Goal: Task Accomplishment & Management: Manage account settings

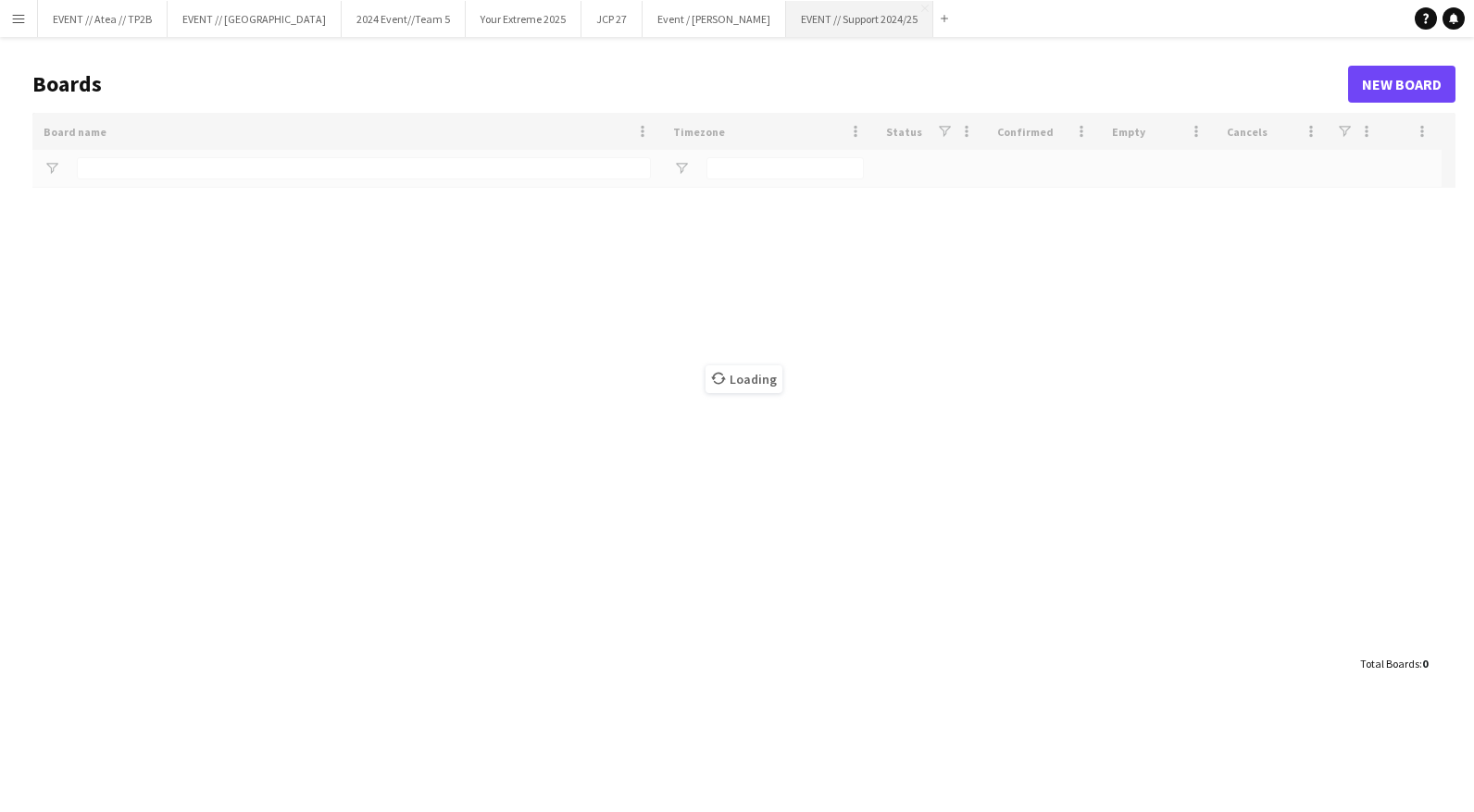
type input "**"
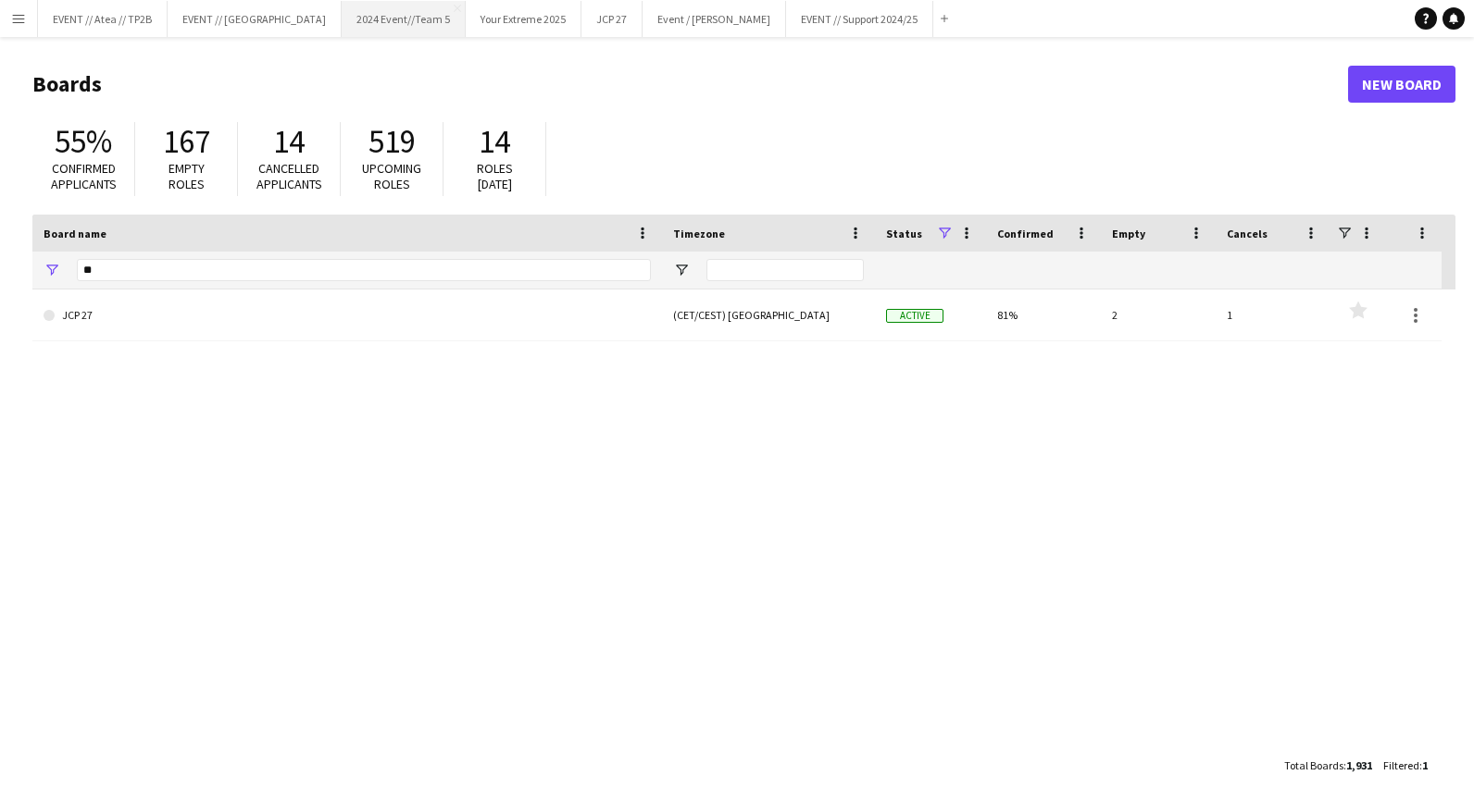
click at [369, 26] on button "2024 Event//Team 5 Close" at bounding box center [403, 19] width 124 height 36
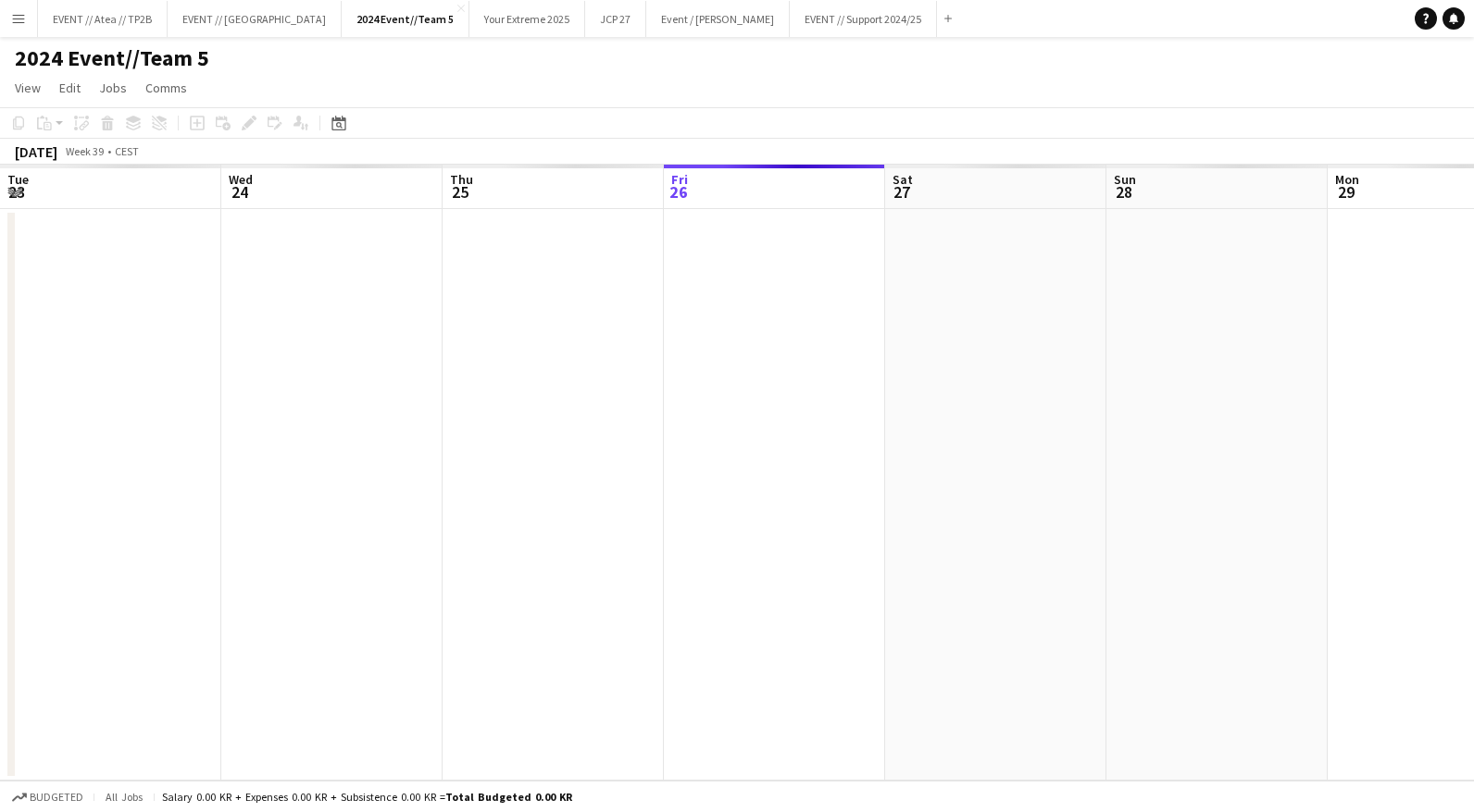
scroll to position [0, 442]
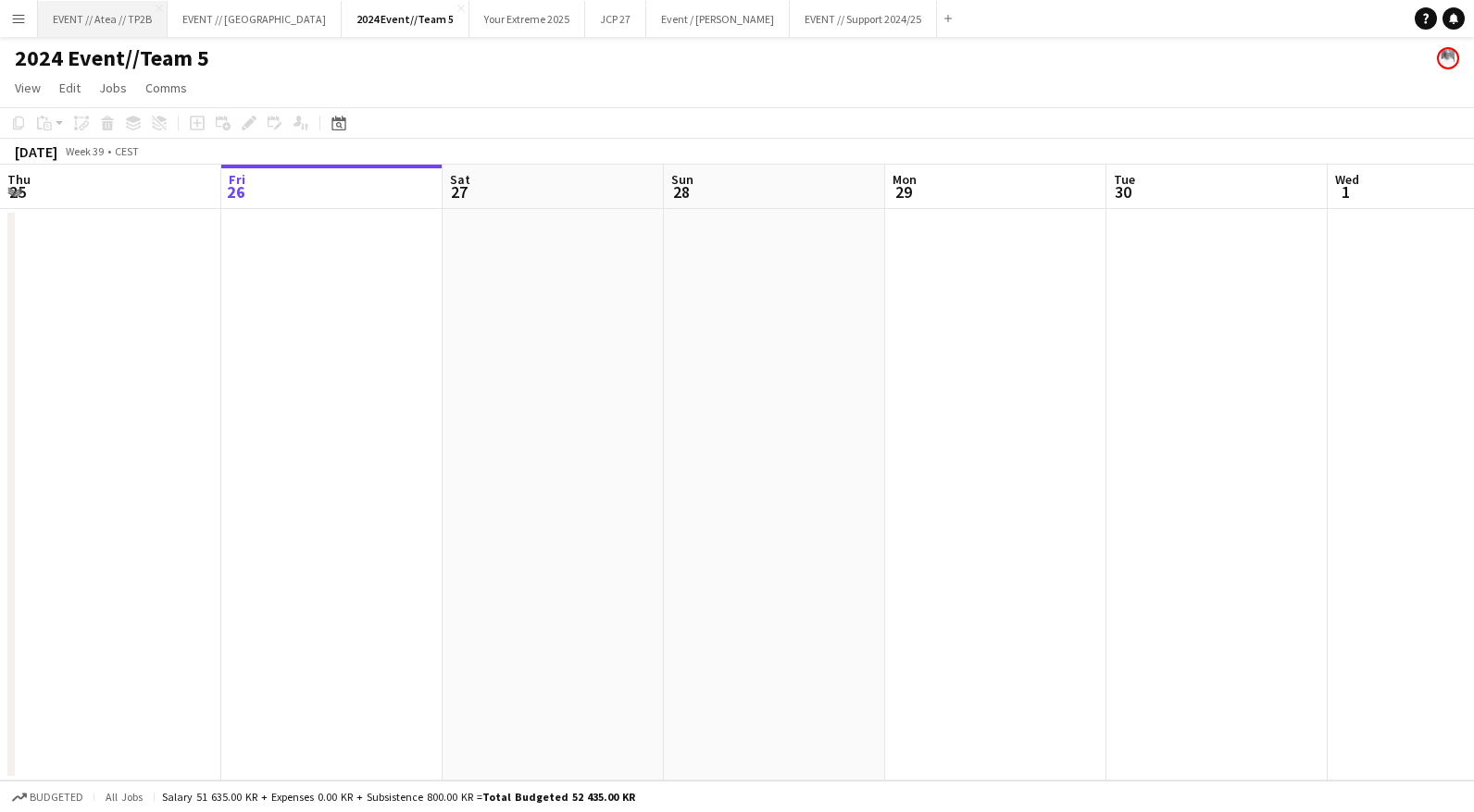
click at [94, 15] on button "EVENT // Atea // TP2B Close" at bounding box center [103, 19] width 130 height 36
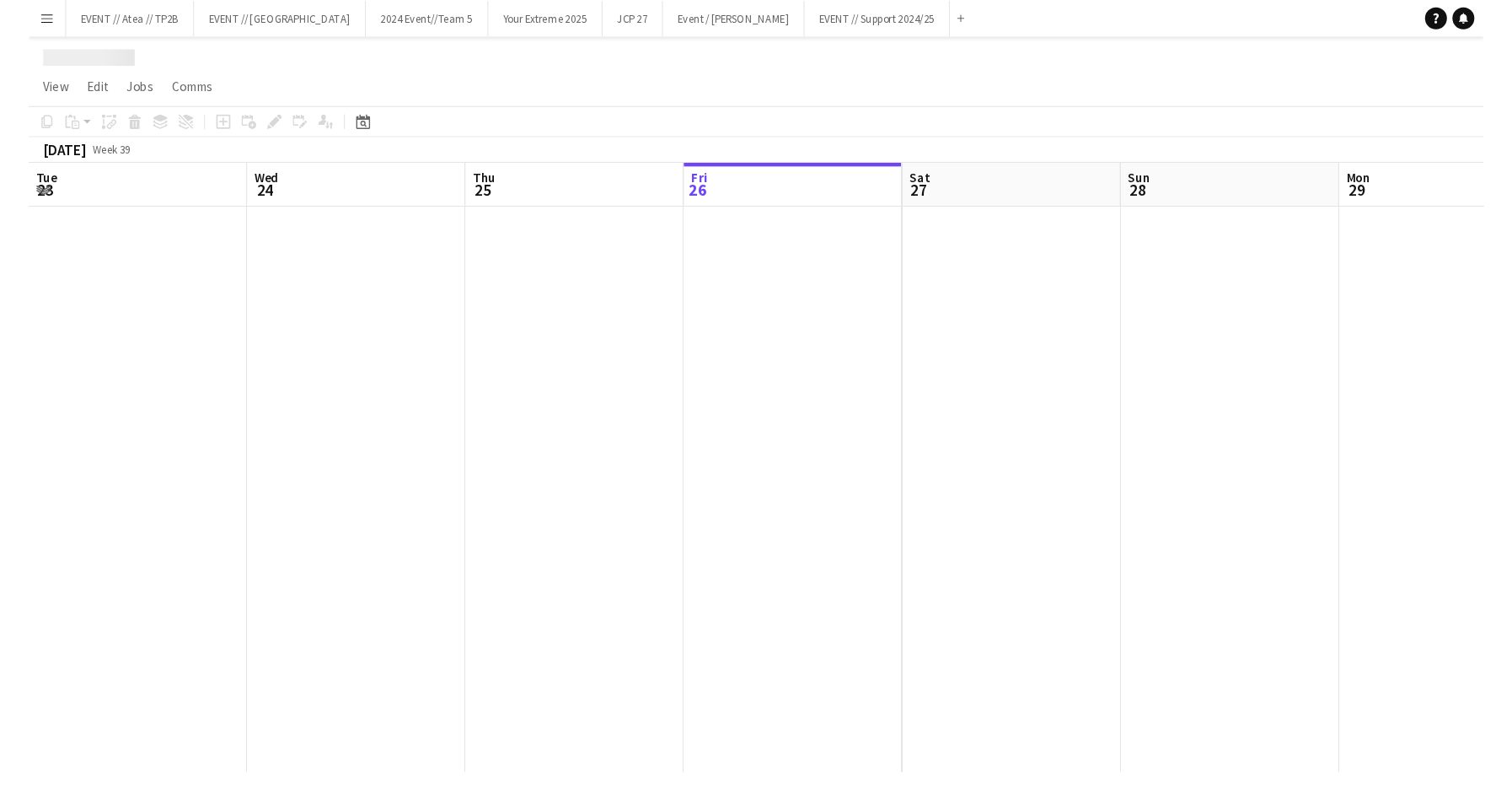
scroll to position [0, 403]
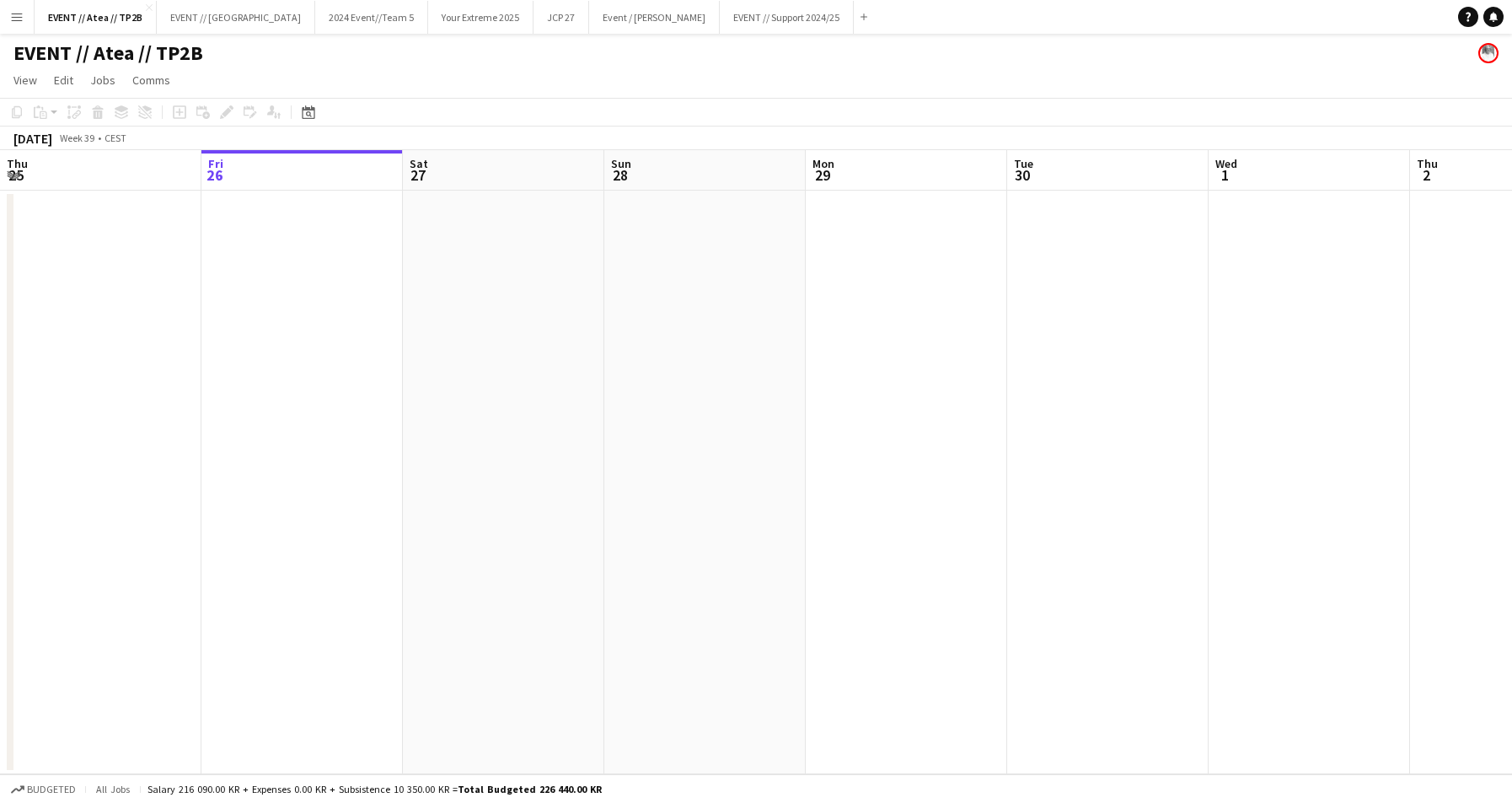
click at [16, 18] on app-icon "Menu" at bounding box center [17, 17] width 14 height 14
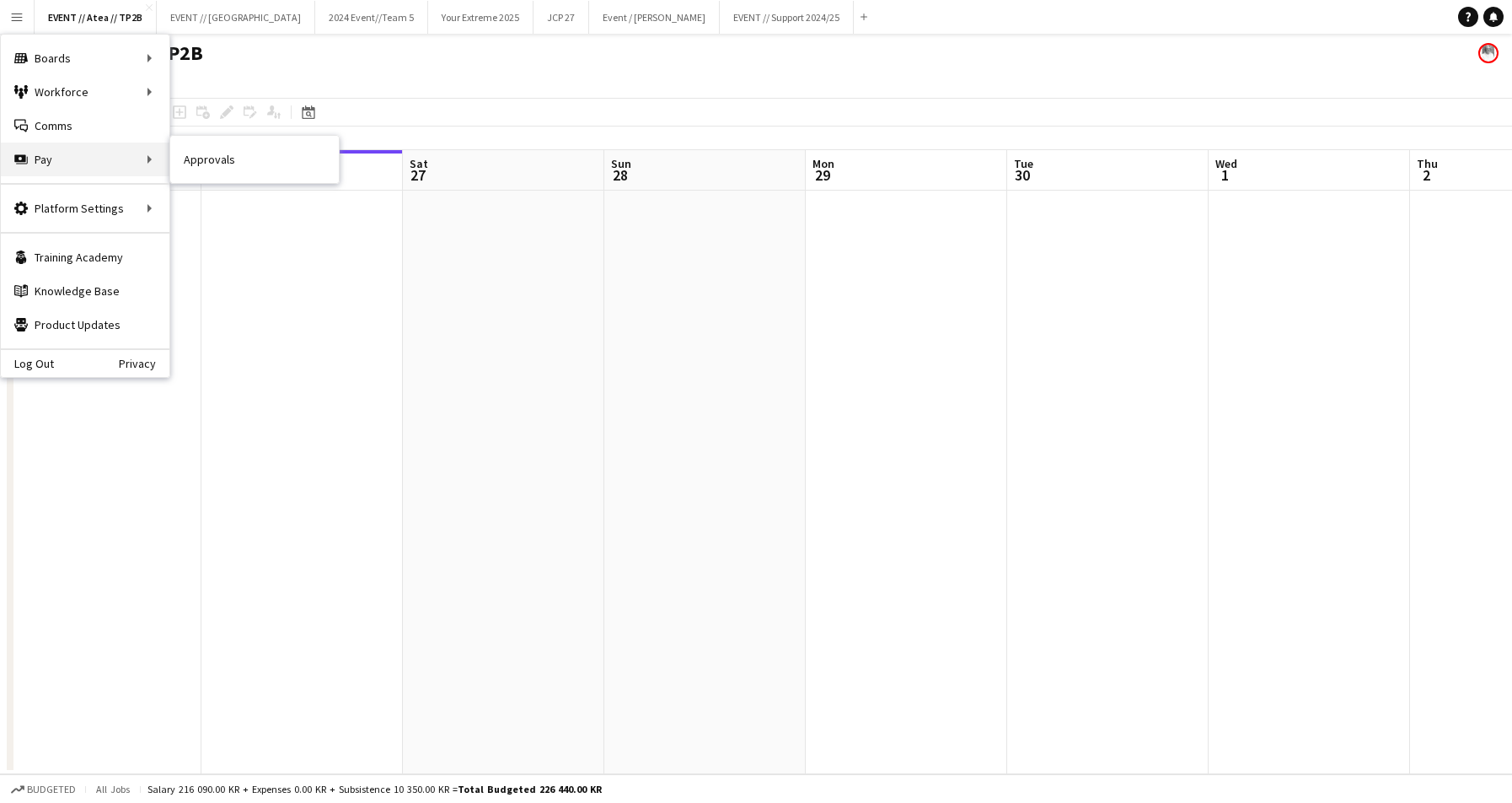
click at [141, 165] on div "Pay Pay" at bounding box center [85, 159] width 168 height 34
click at [197, 158] on link "Approvals" at bounding box center [254, 159] width 168 height 34
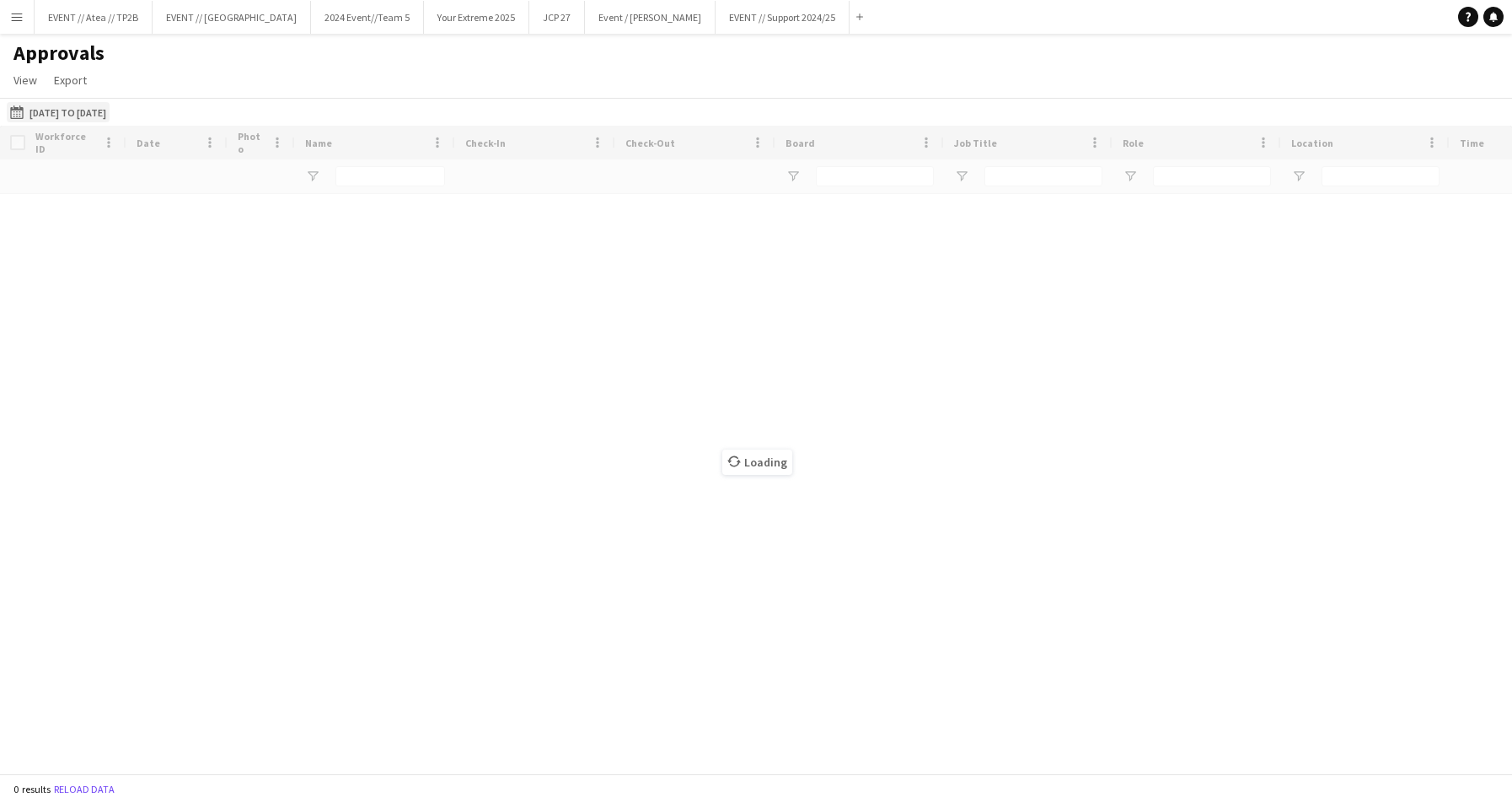
click at [37, 113] on button "[DATE] to [DATE] [DATE] to [DATE]" at bounding box center [58, 112] width 103 height 20
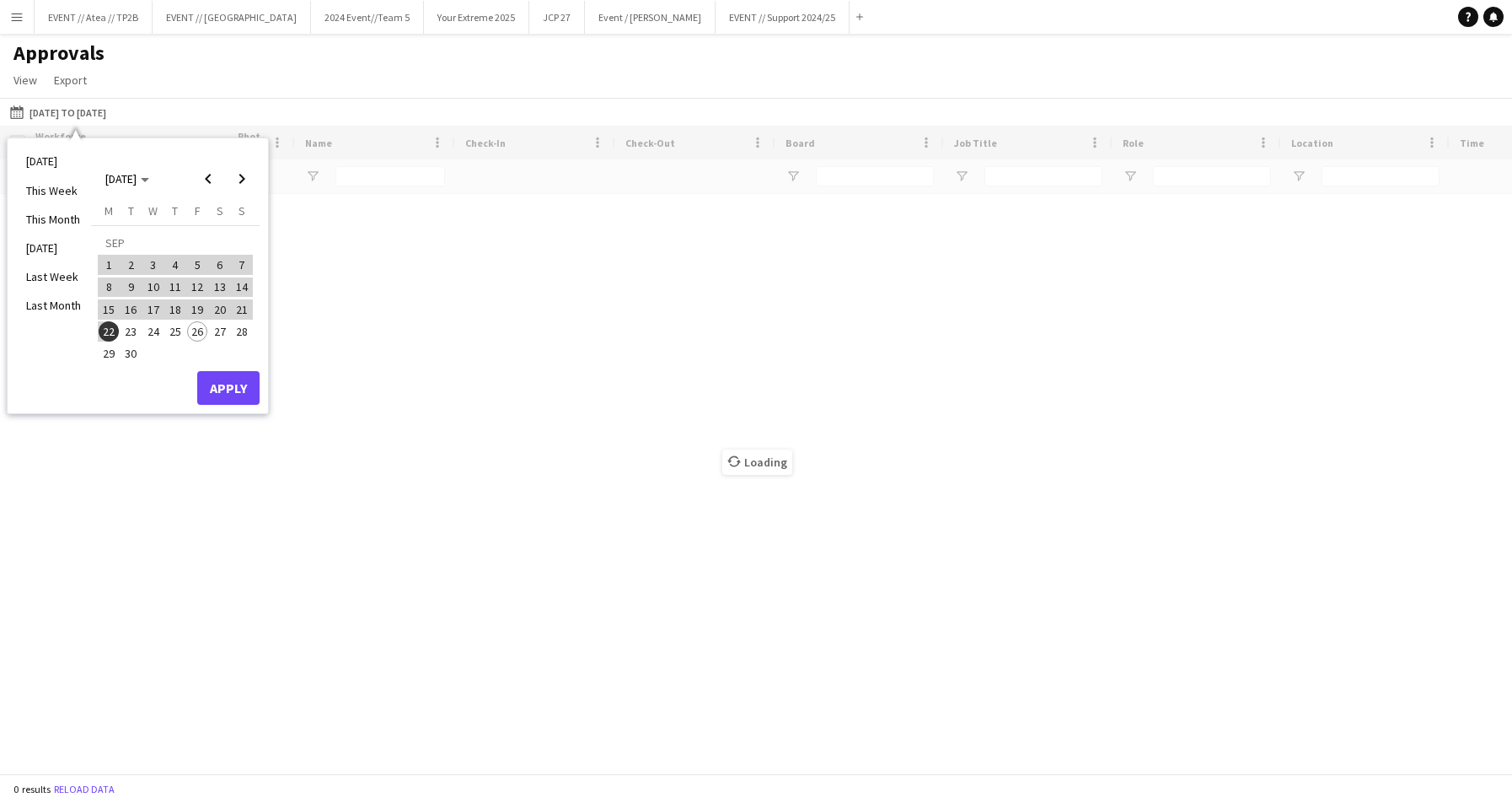
click at [249, 388] on button "Apply" at bounding box center [228, 387] width 62 height 34
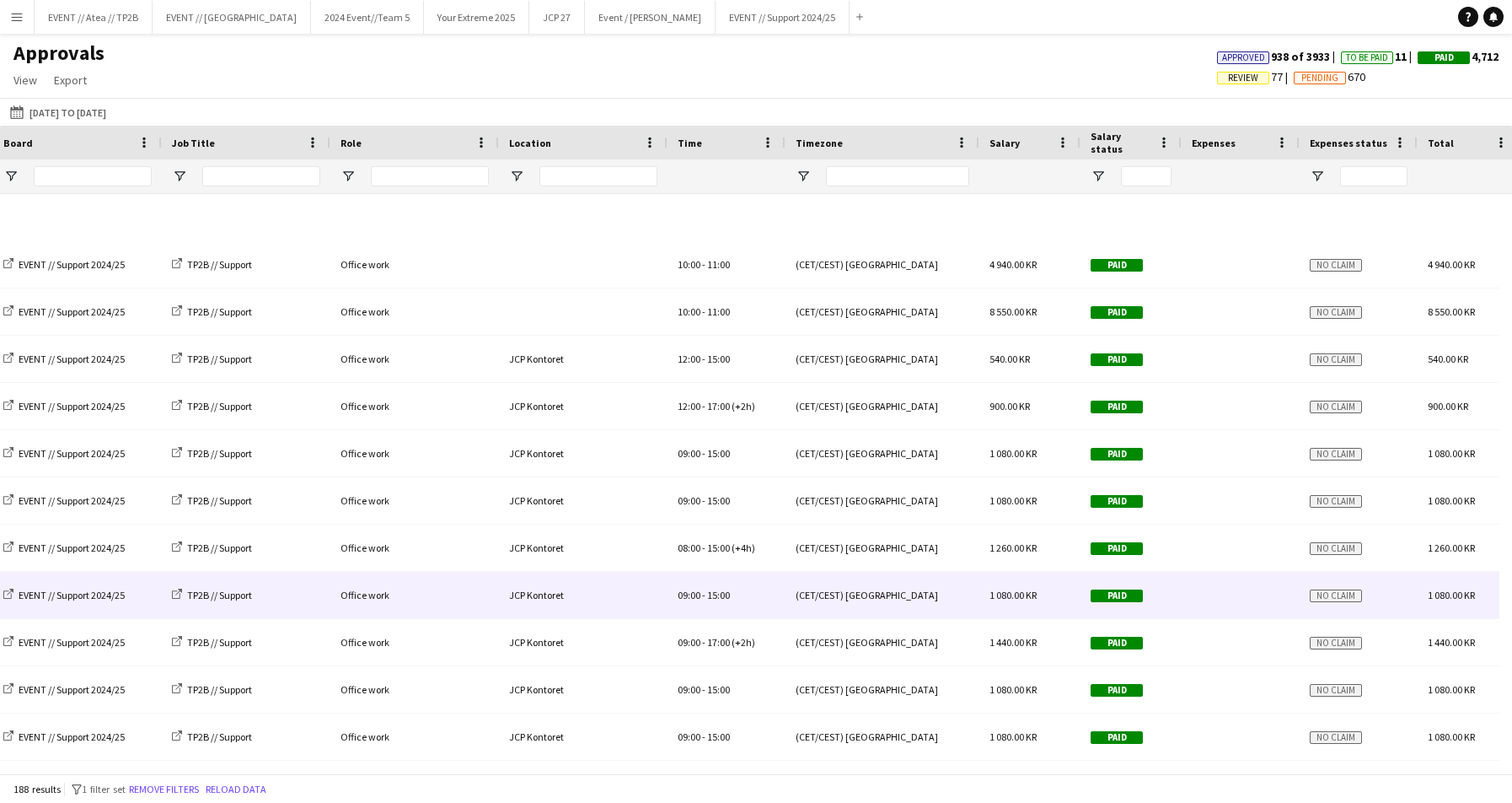
scroll to position [1012, 0]
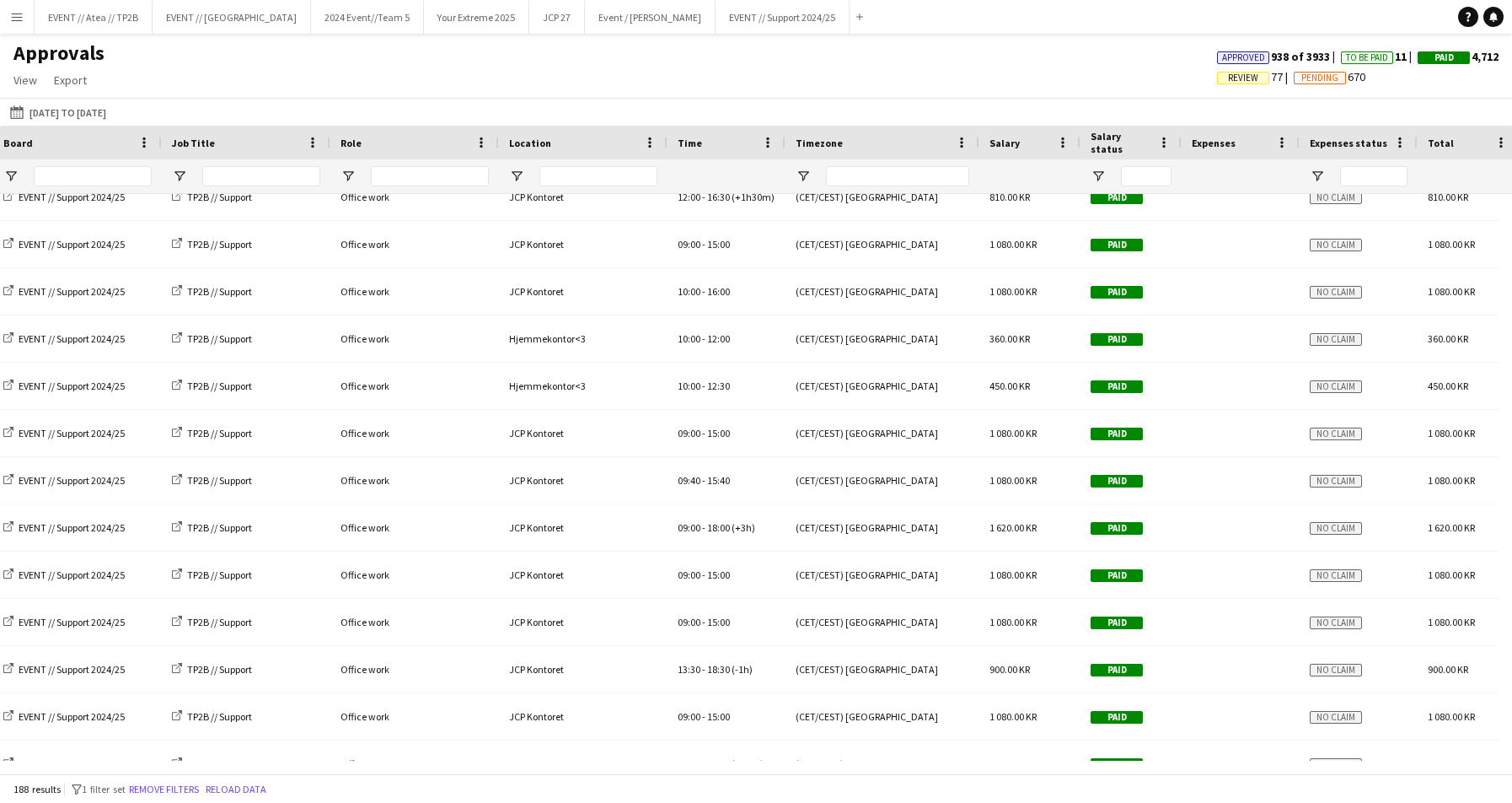
click at [1228, 79] on span "Review" at bounding box center [1242, 78] width 30 height 11
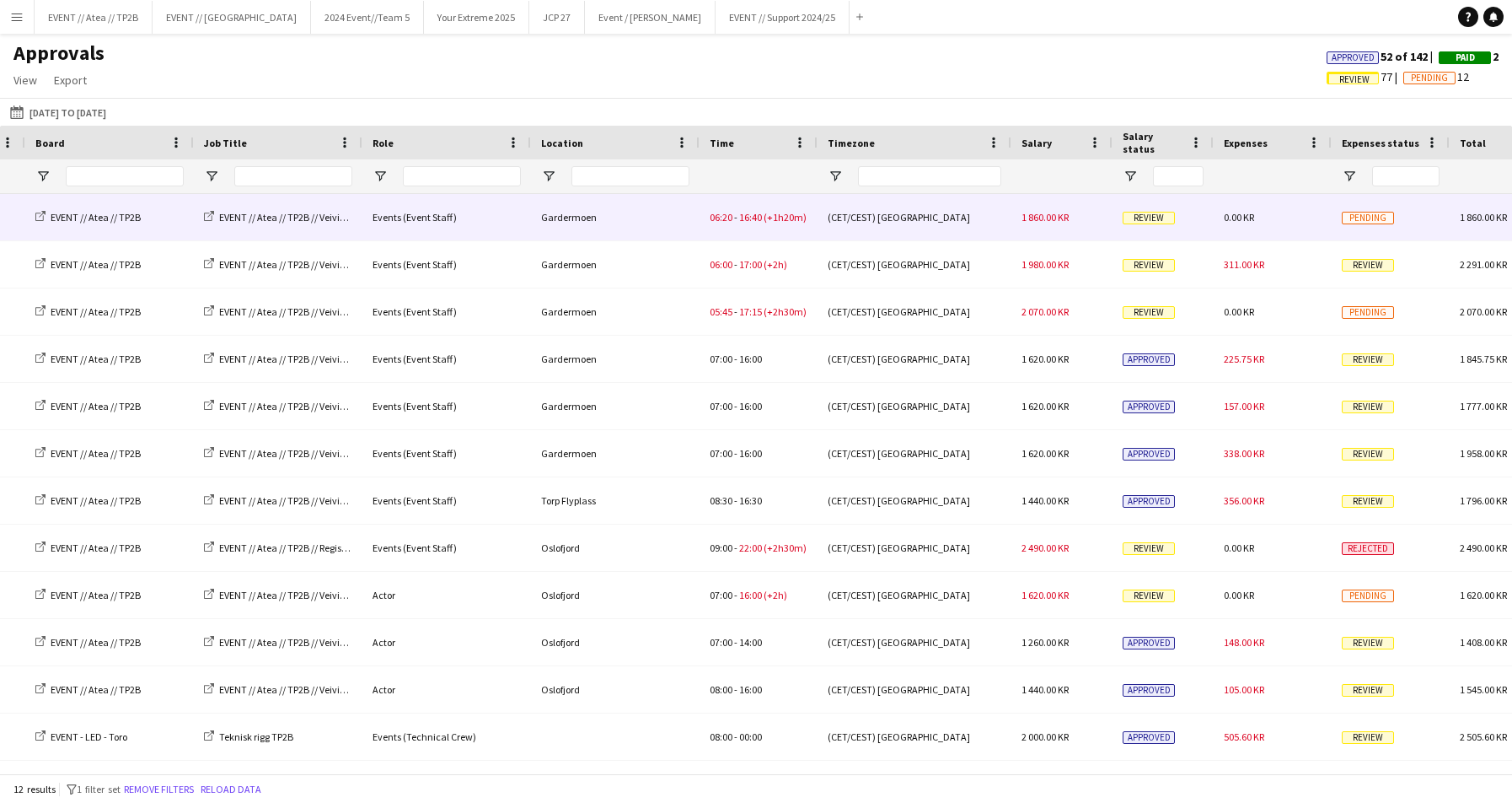
scroll to position [0, 422]
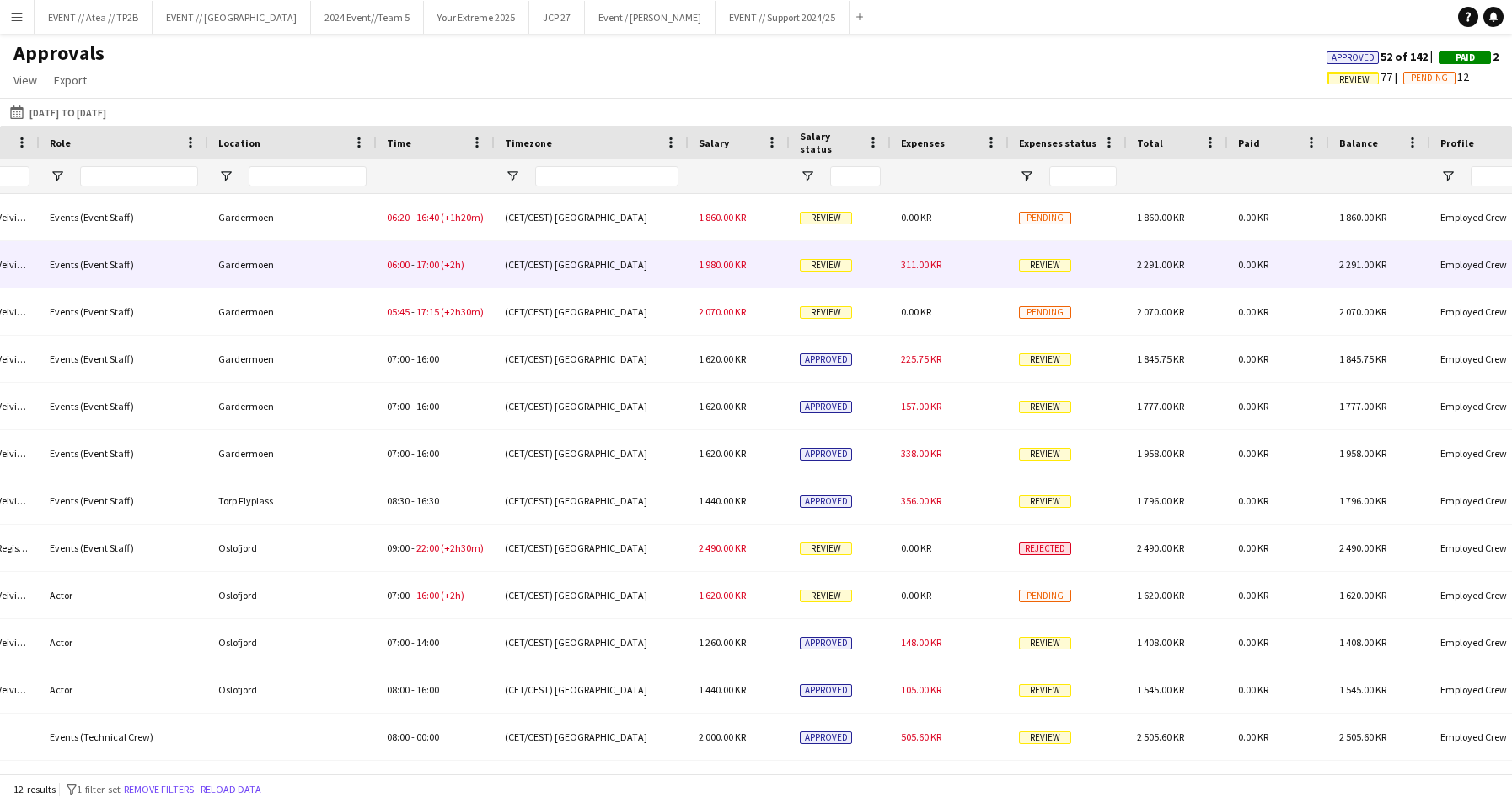
click at [1021, 261] on span "Review" at bounding box center [1045, 264] width 52 height 13
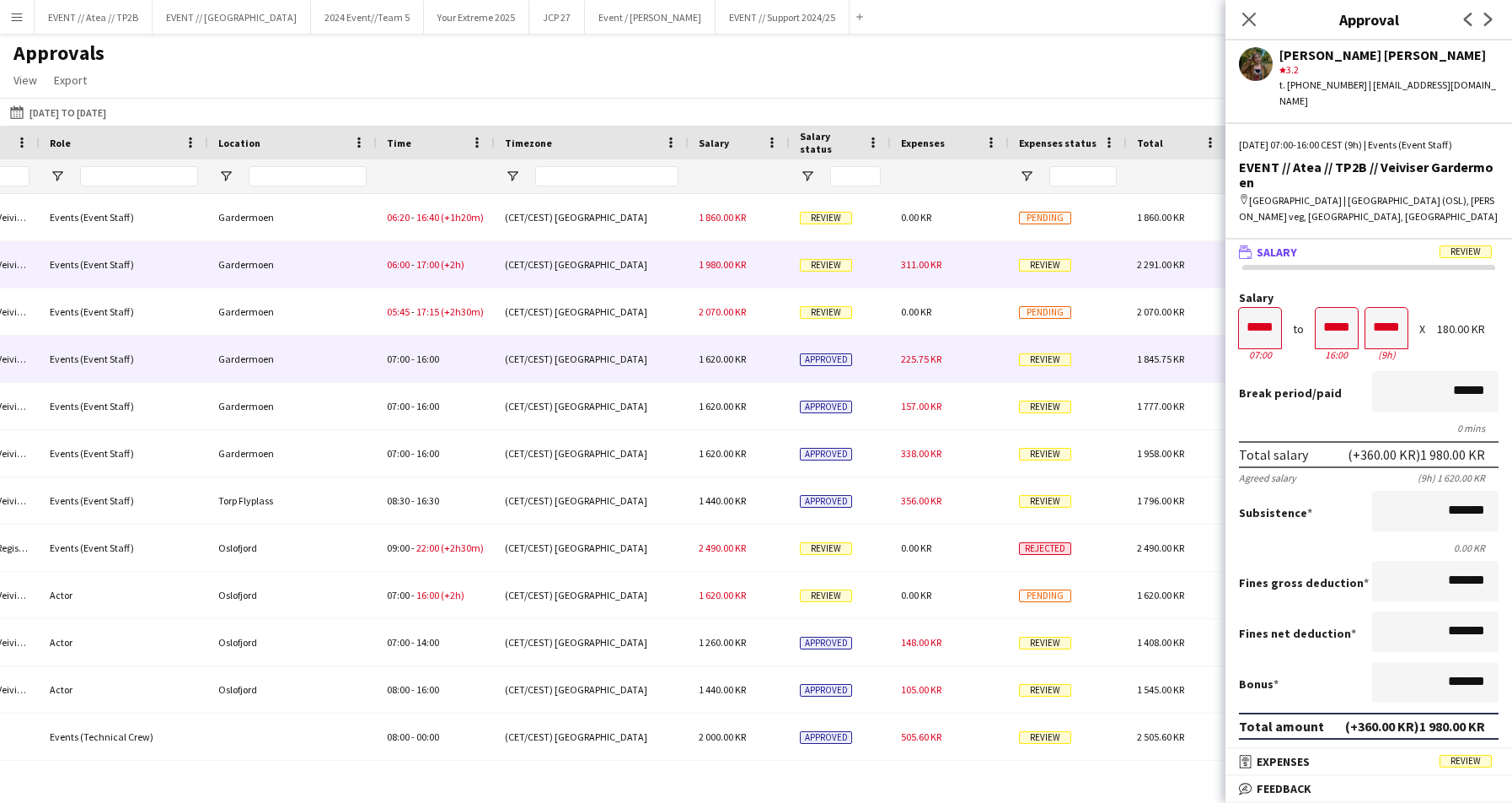
click at [1053, 364] on span "Review" at bounding box center [1045, 360] width 52 height 13
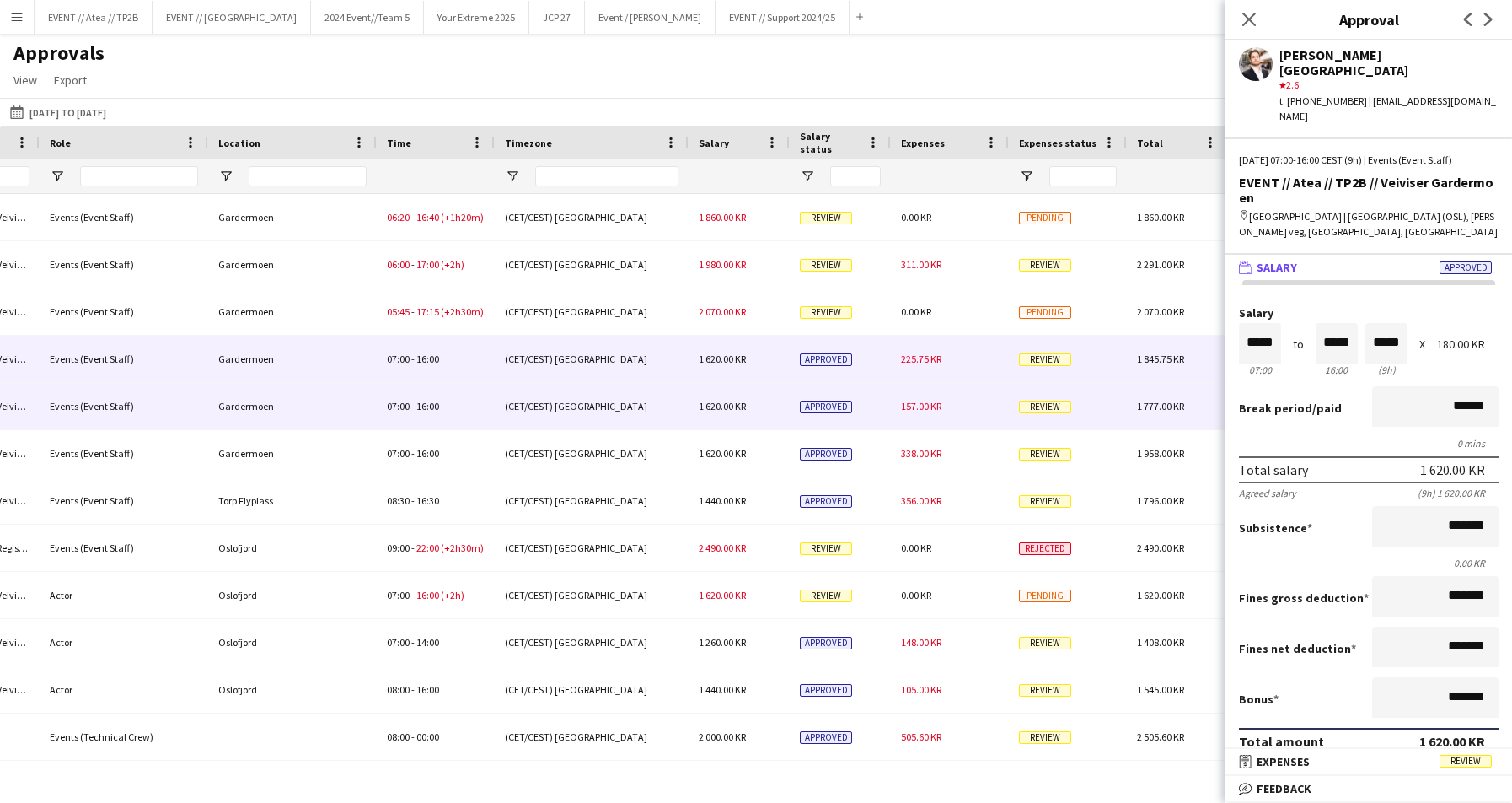
drag, startPoint x: 1039, startPoint y: 392, endPoint x: 1027, endPoint y: 409, distance: 20.8
click at [1027, 409] on div "Review" at bounding box center [1068, 406] width 118 height 47
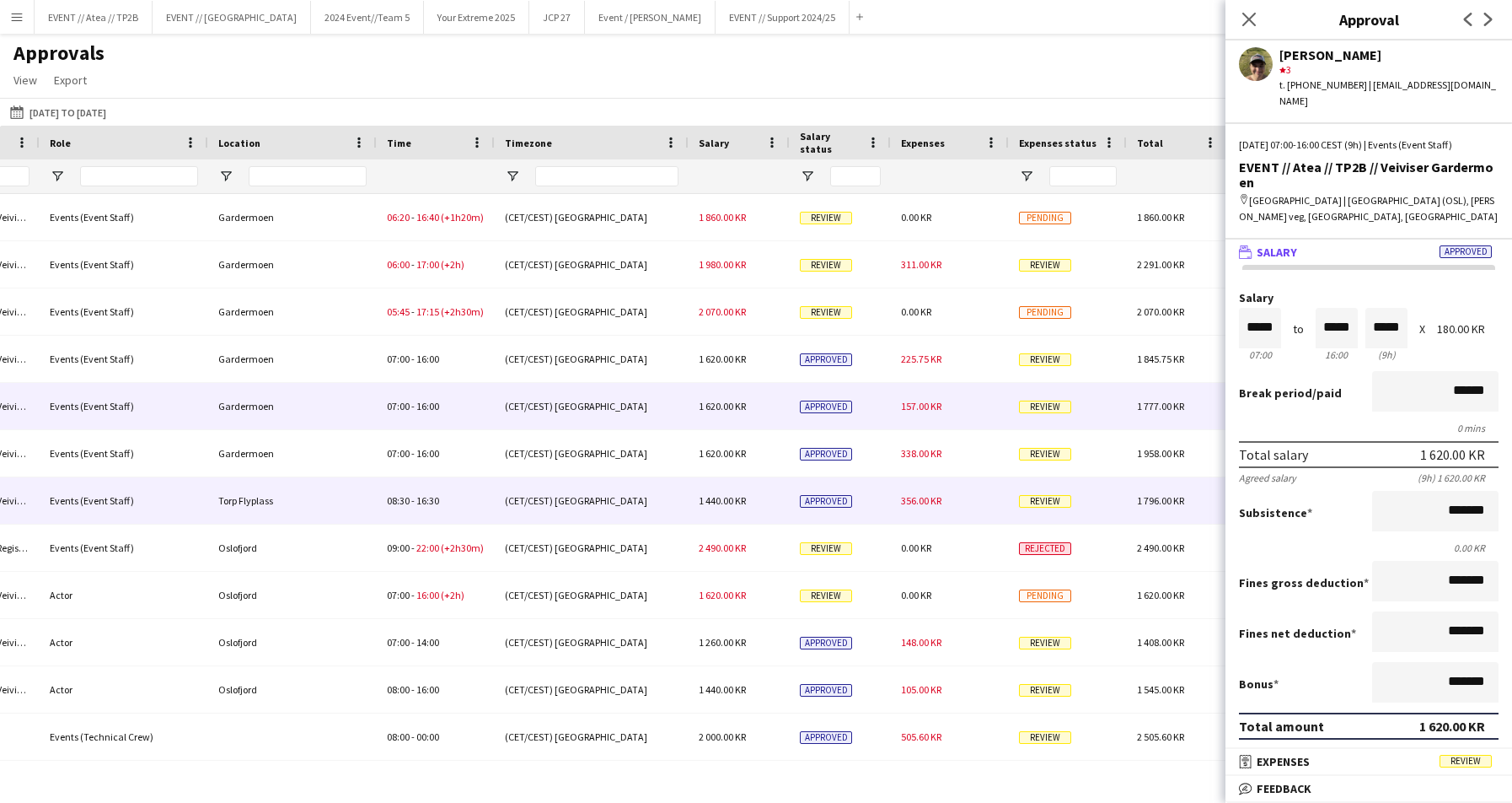
click at [1041, 494] on div "Review" at bounding box center [1068, 500] width 118 height 47
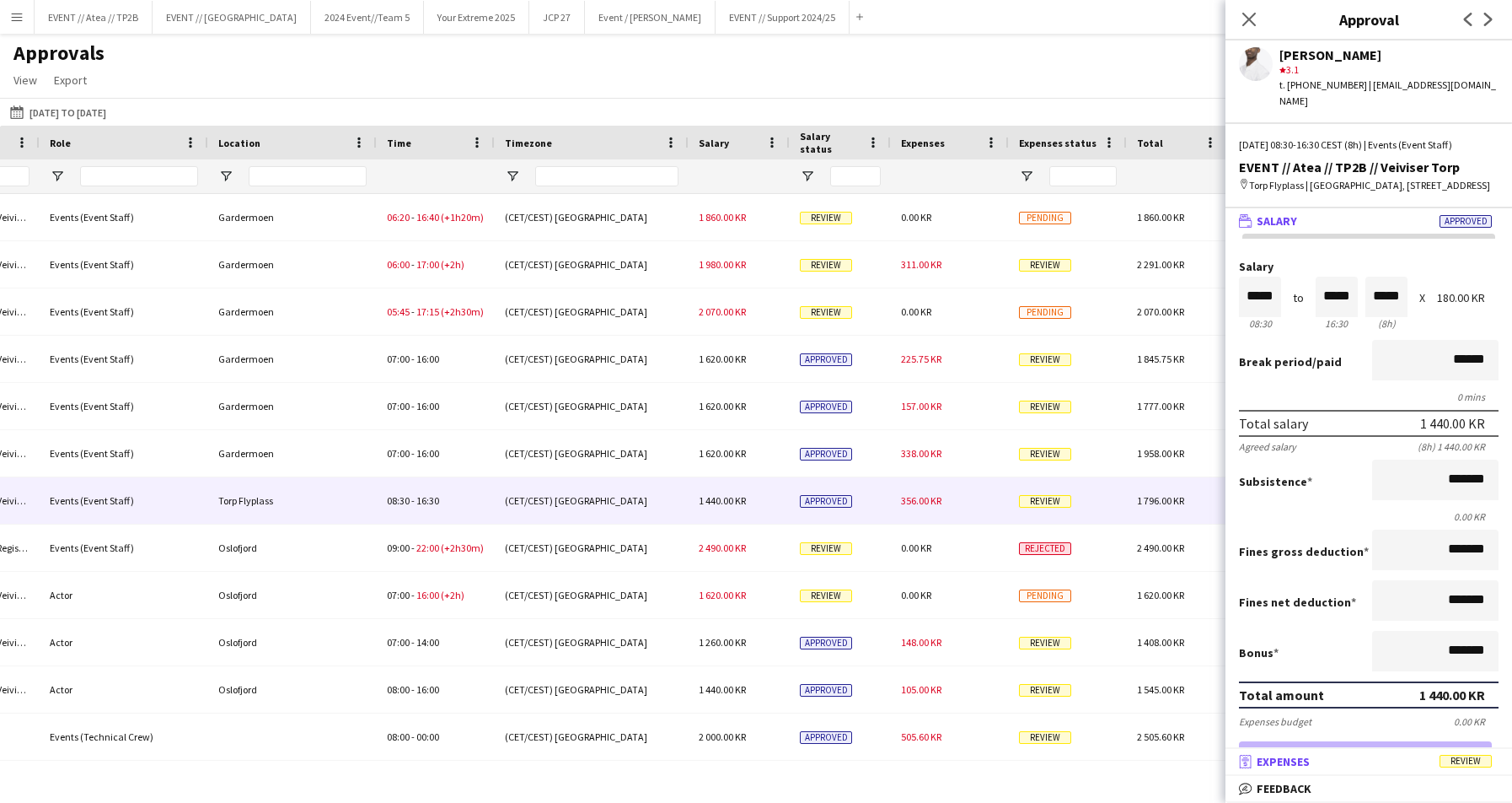
click at [1341, 739] on mat-panel-title "receipt Expenses Review" at bounding box center [1365, 762] width 280 height 16
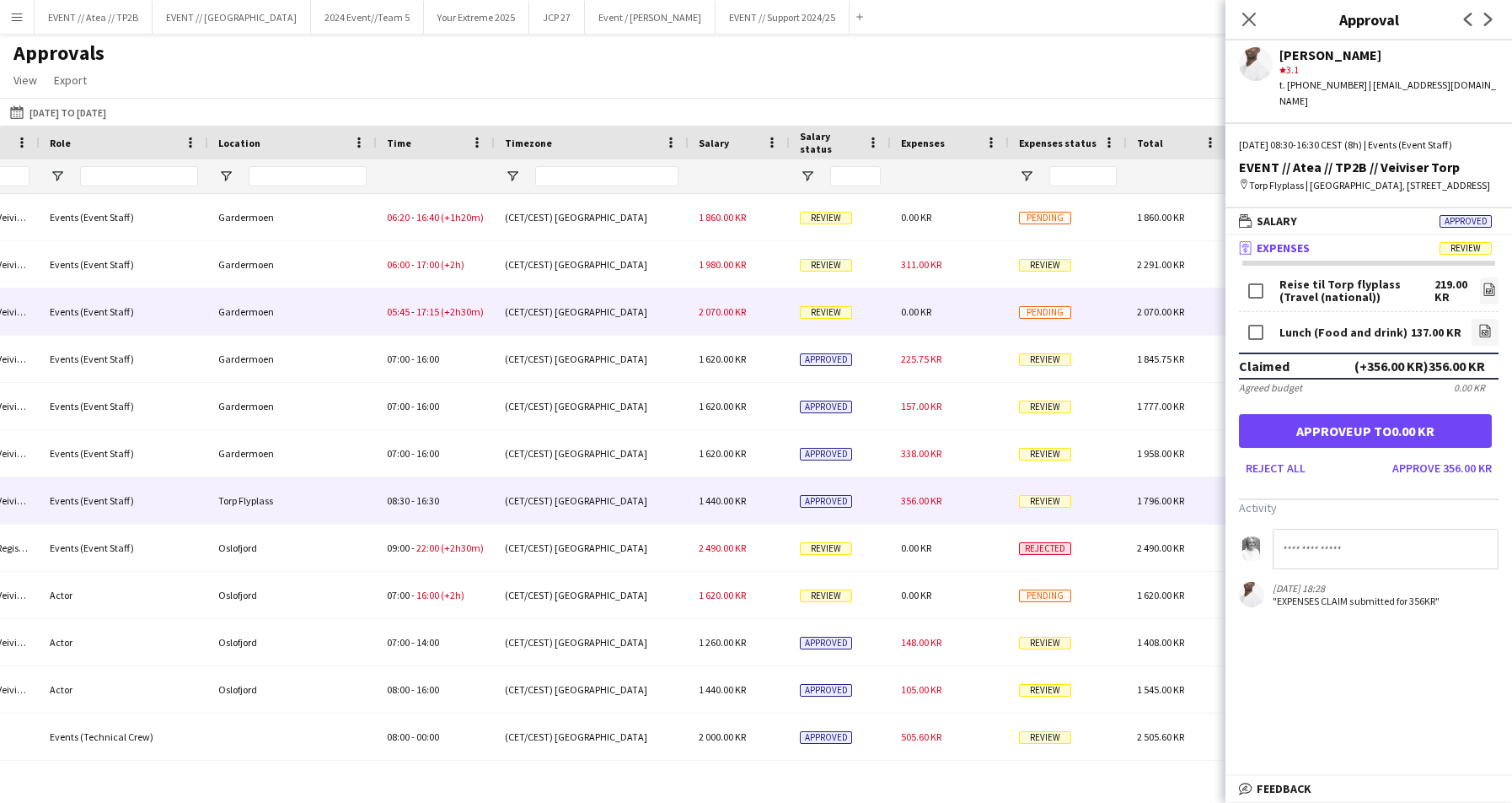
click at [1130, 326] on div "2 070.00 KR" at bounding box center [1177, 312] width 101 height 47
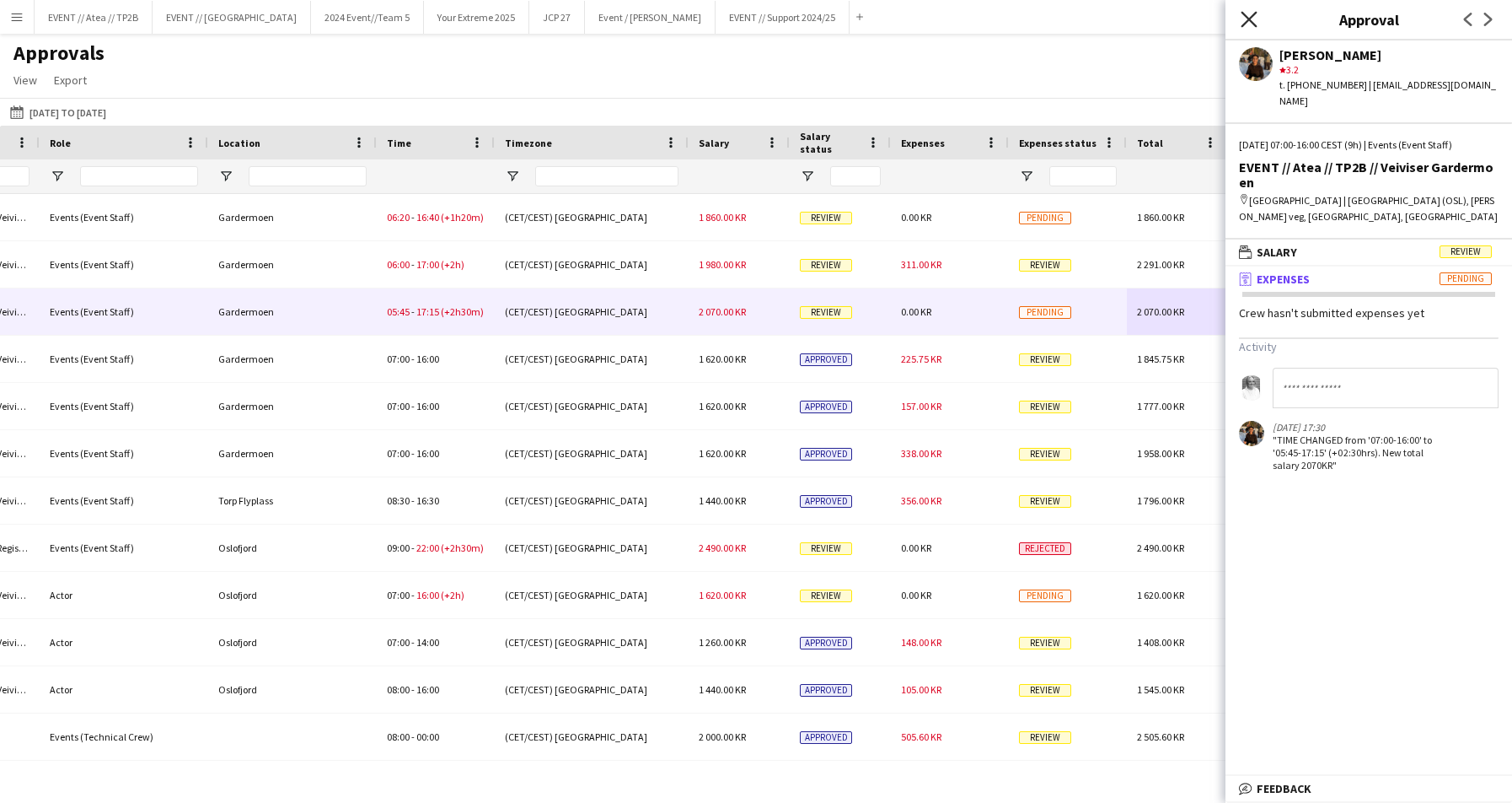
click at [1246, 22] on icon at bounding box center [1248, 19] width 16 height 16
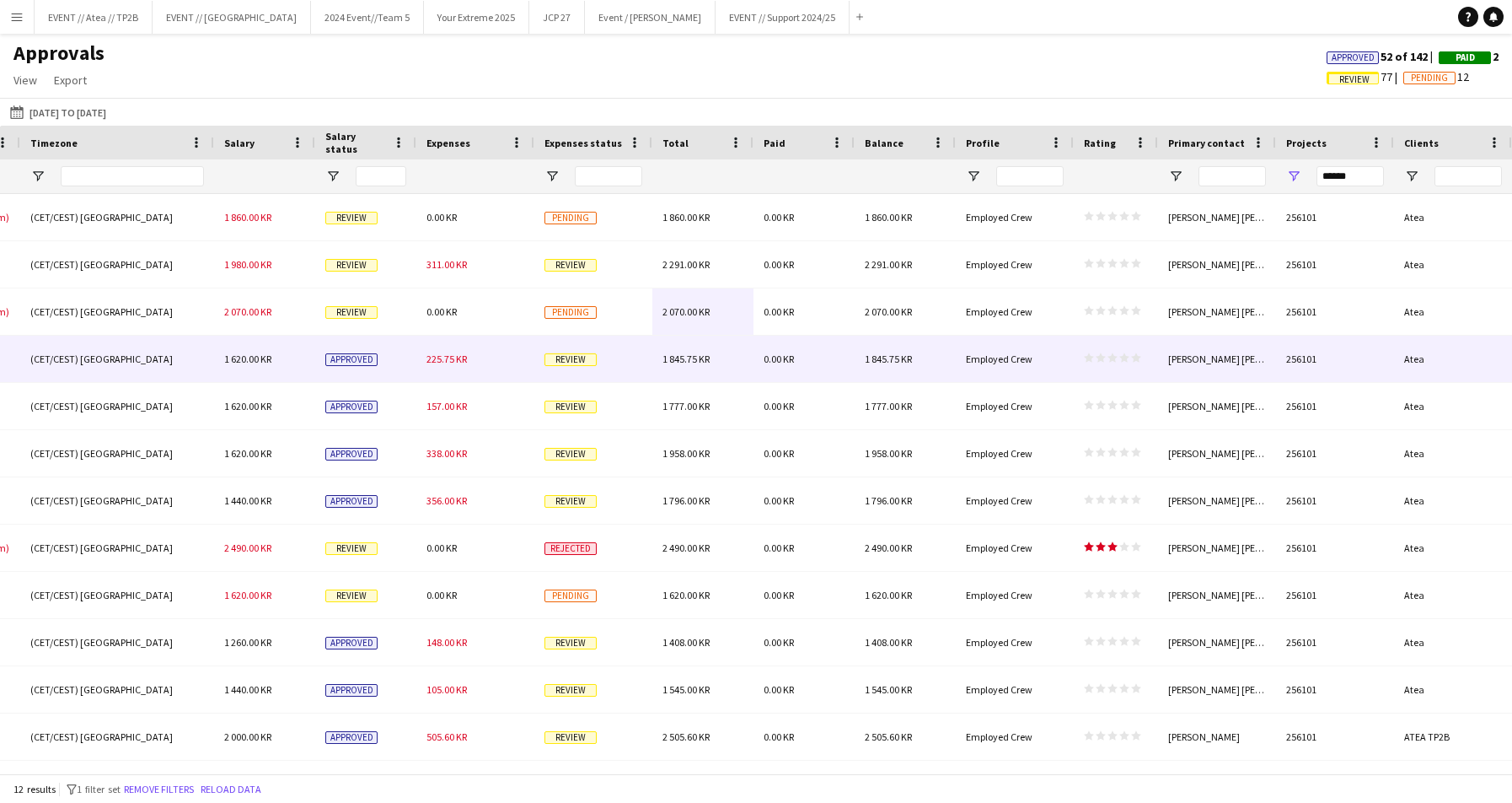
click at [562, 356] on span "Review" at bounding box center [570, 360] width 52 height 13
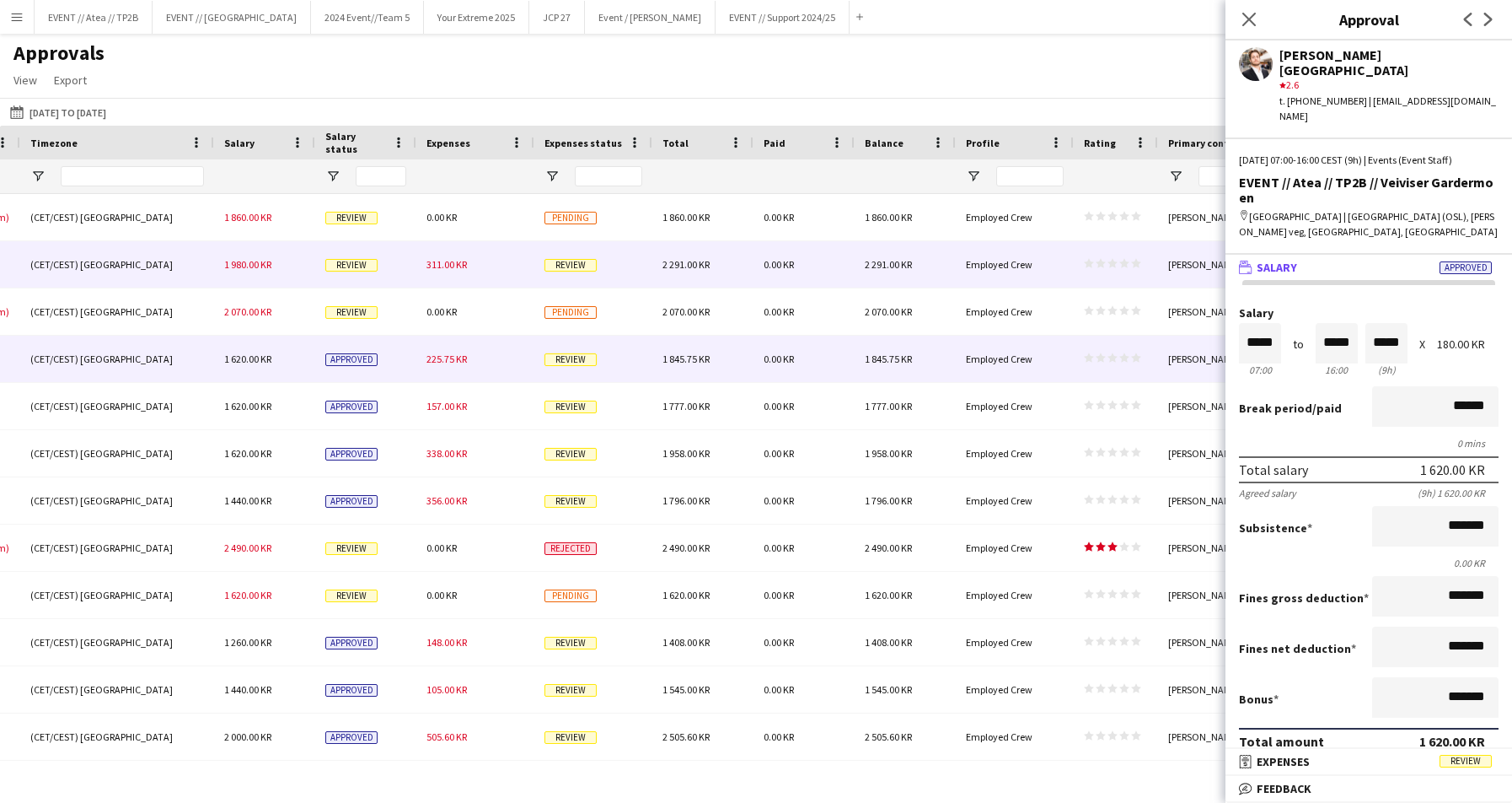
click at [578, 268] on span "Review" at bounding box center [570, 264] width 52 height 13
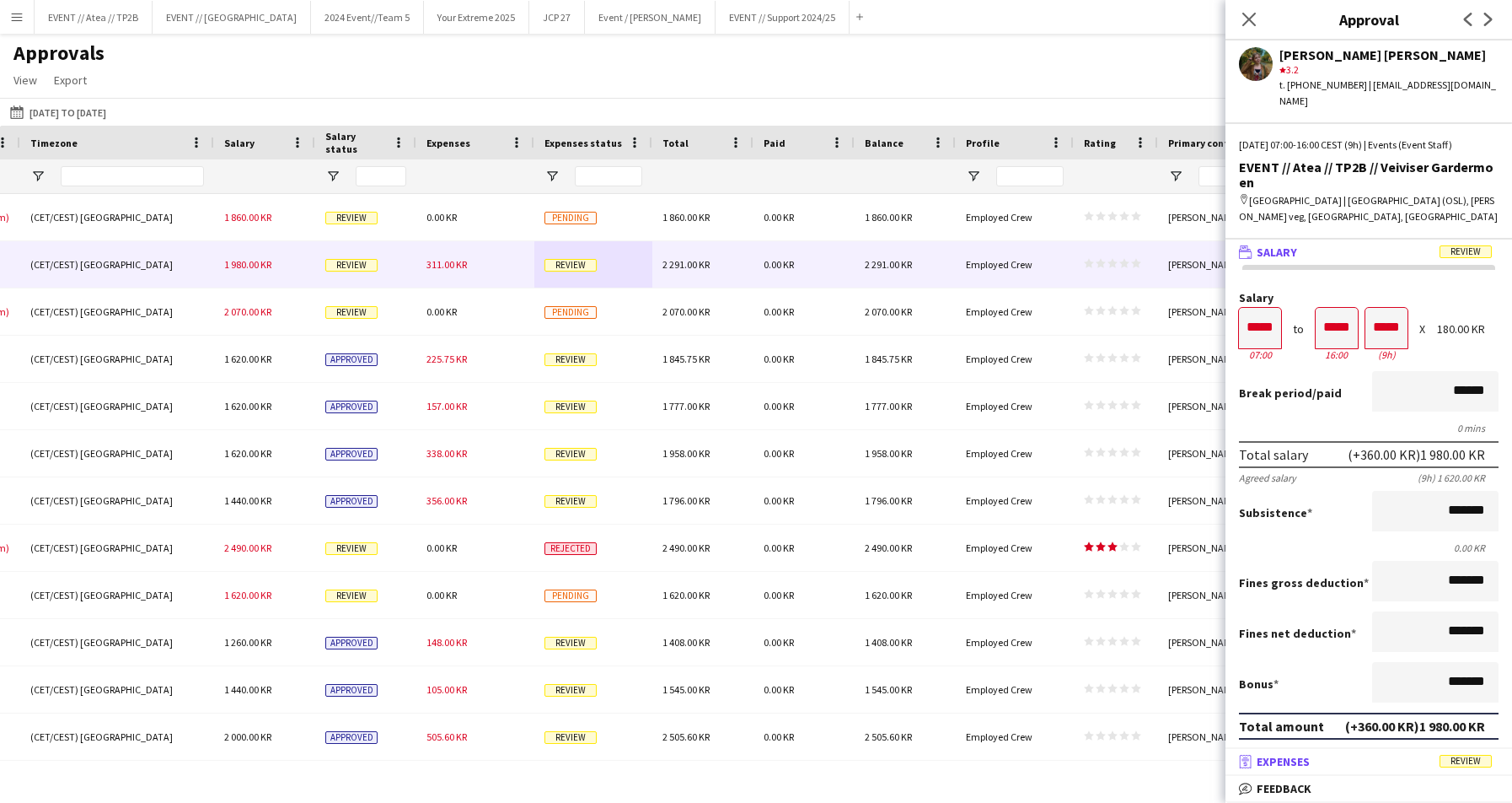
click at [1341, 739] on mat-panel-title "receipt Expenses Review" at bounding box center [1365, 762] width 280 height 16
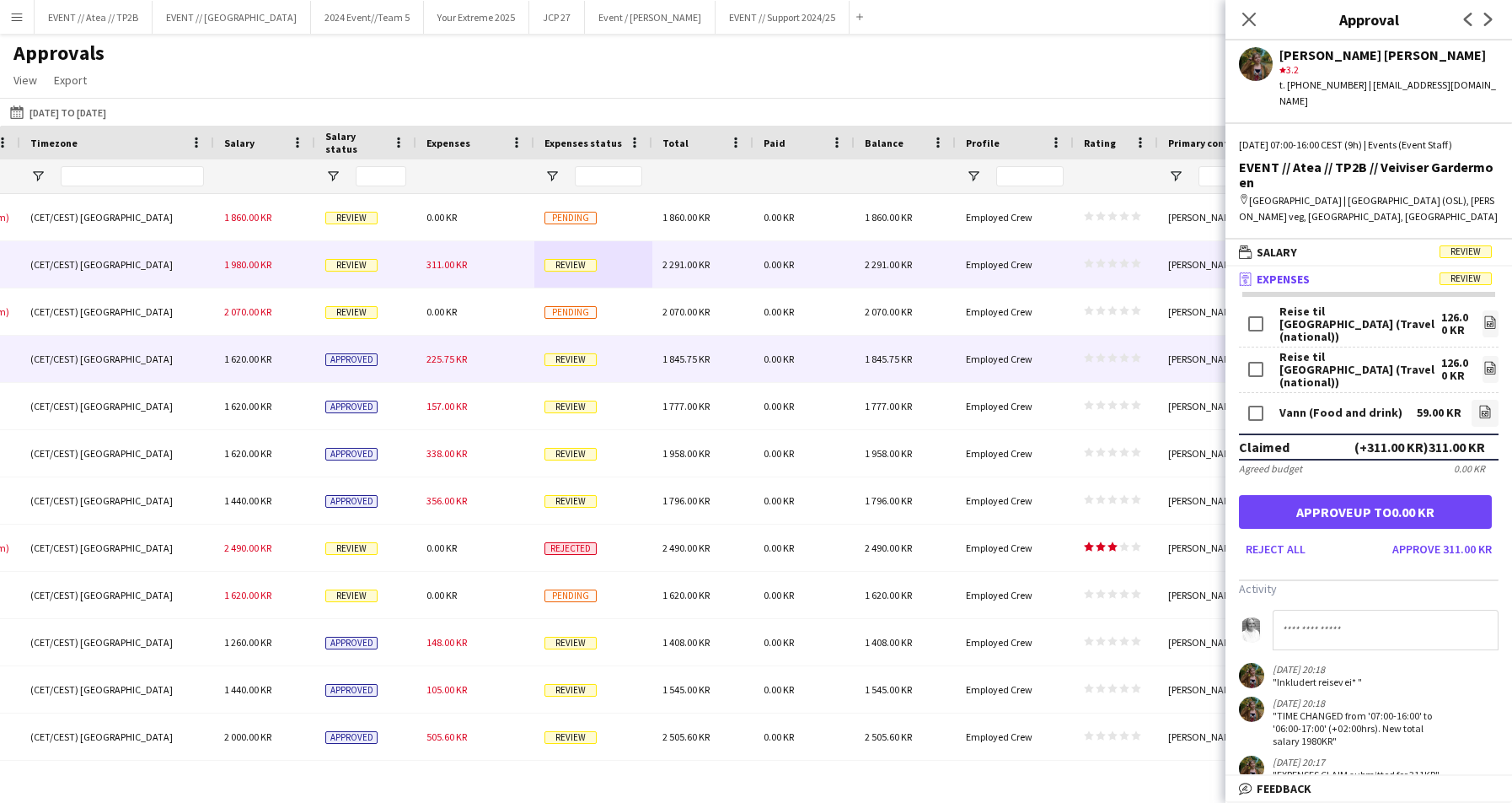
click at [560, 366] on div "Review" at bounding box center [593, 359] width 118 height 47
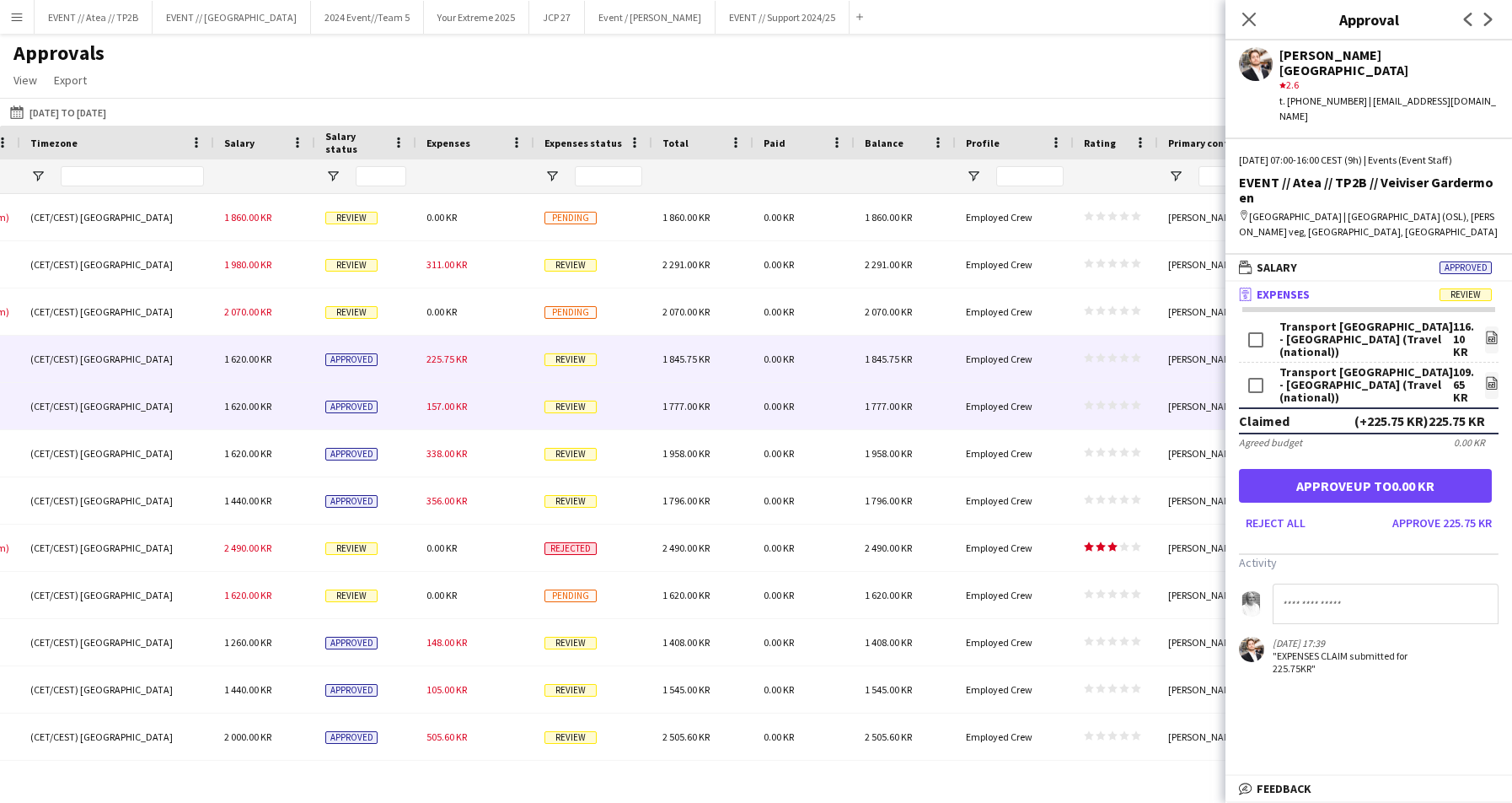
click at [571, 404] on span "Review" at bounding box center [570, 406] width 52 height 13
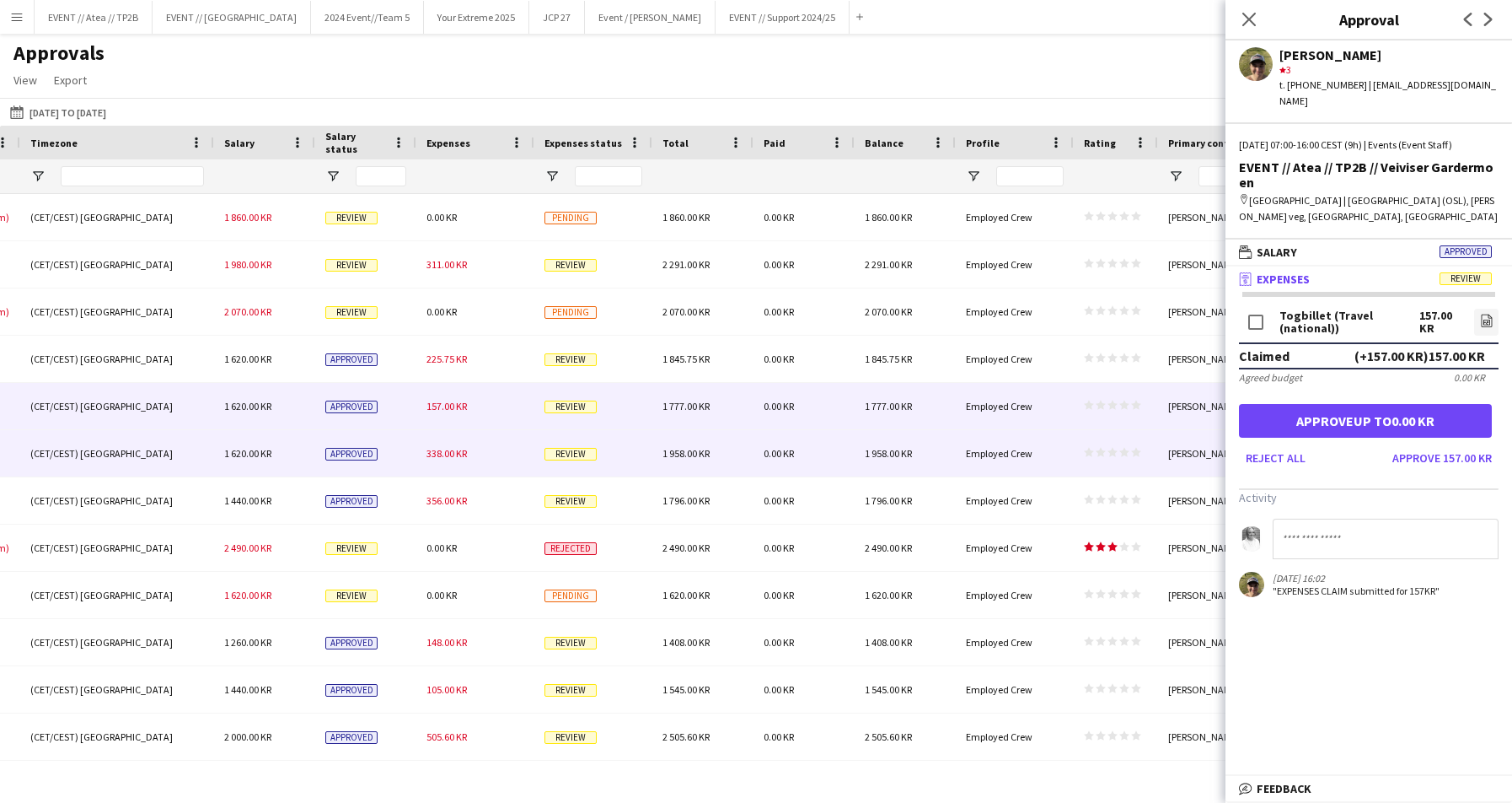
click at [574, 461] on div "Review" at bounding box center [593, 453] width 118 height 47
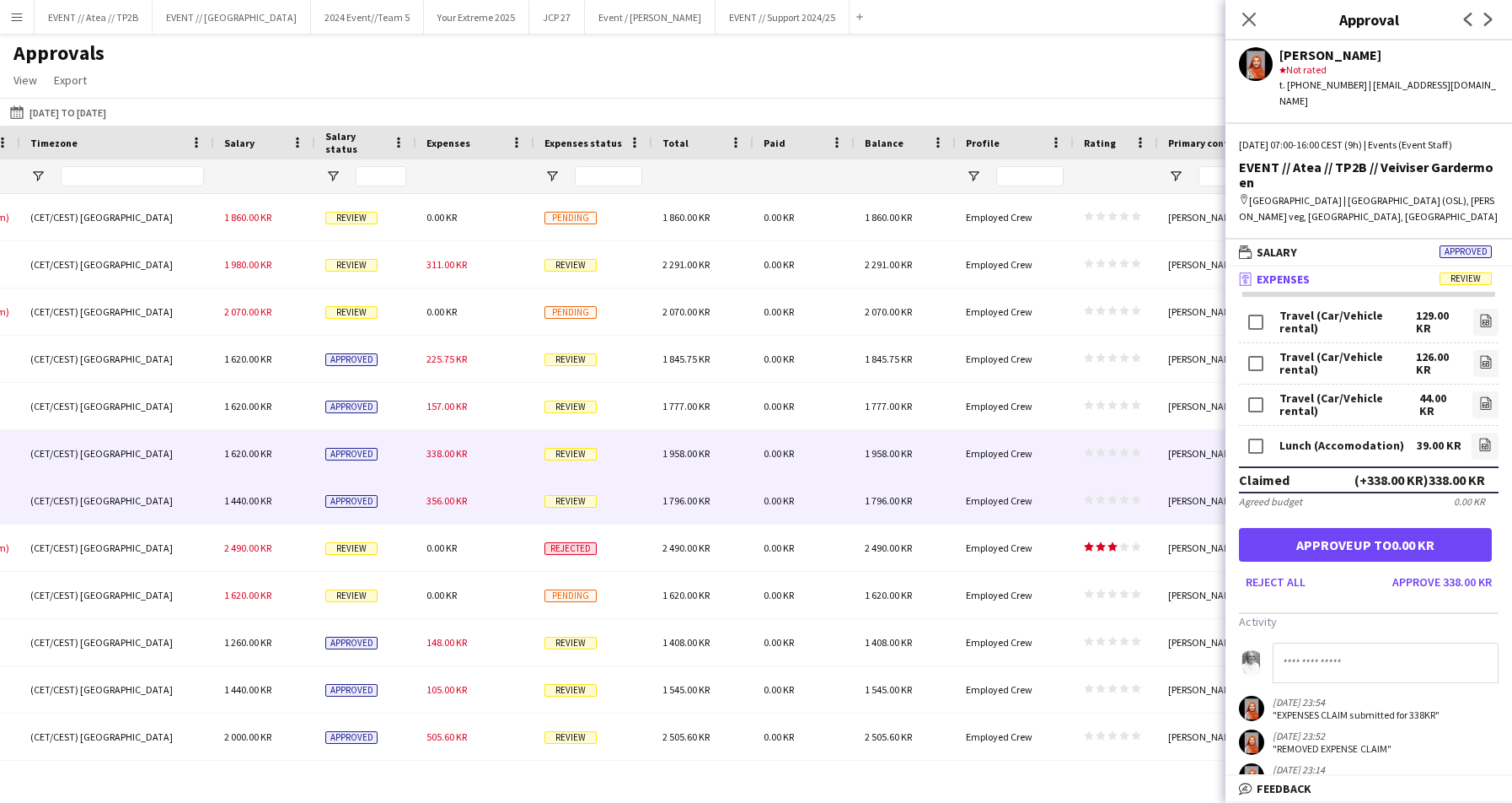
click at [575, 497] on span "Review" at bounding box center [570, 501] width 52 height 13
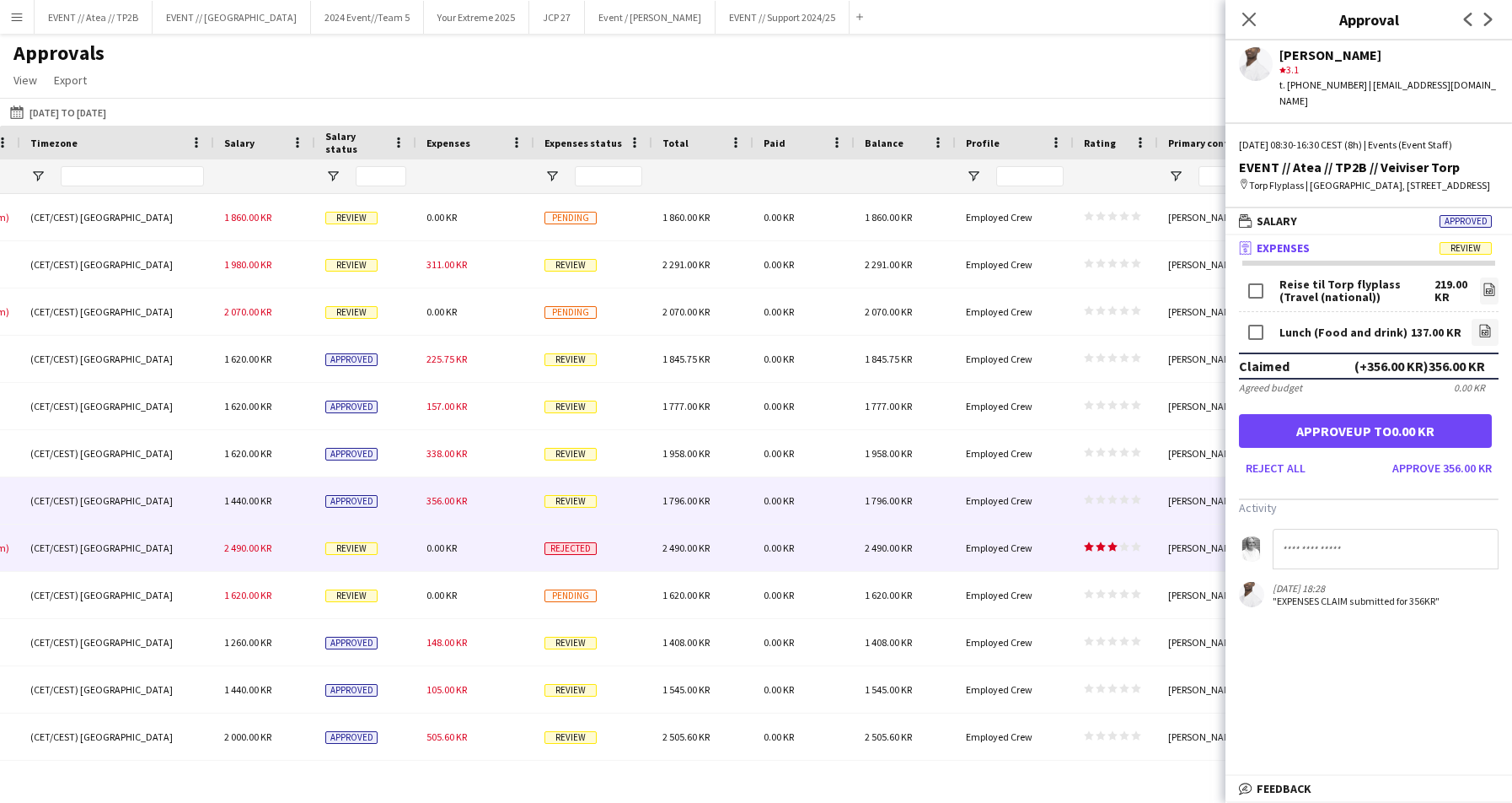
click at [585, 552] on span "Rejected" at bounding box center [570, 548] width 52 height 13
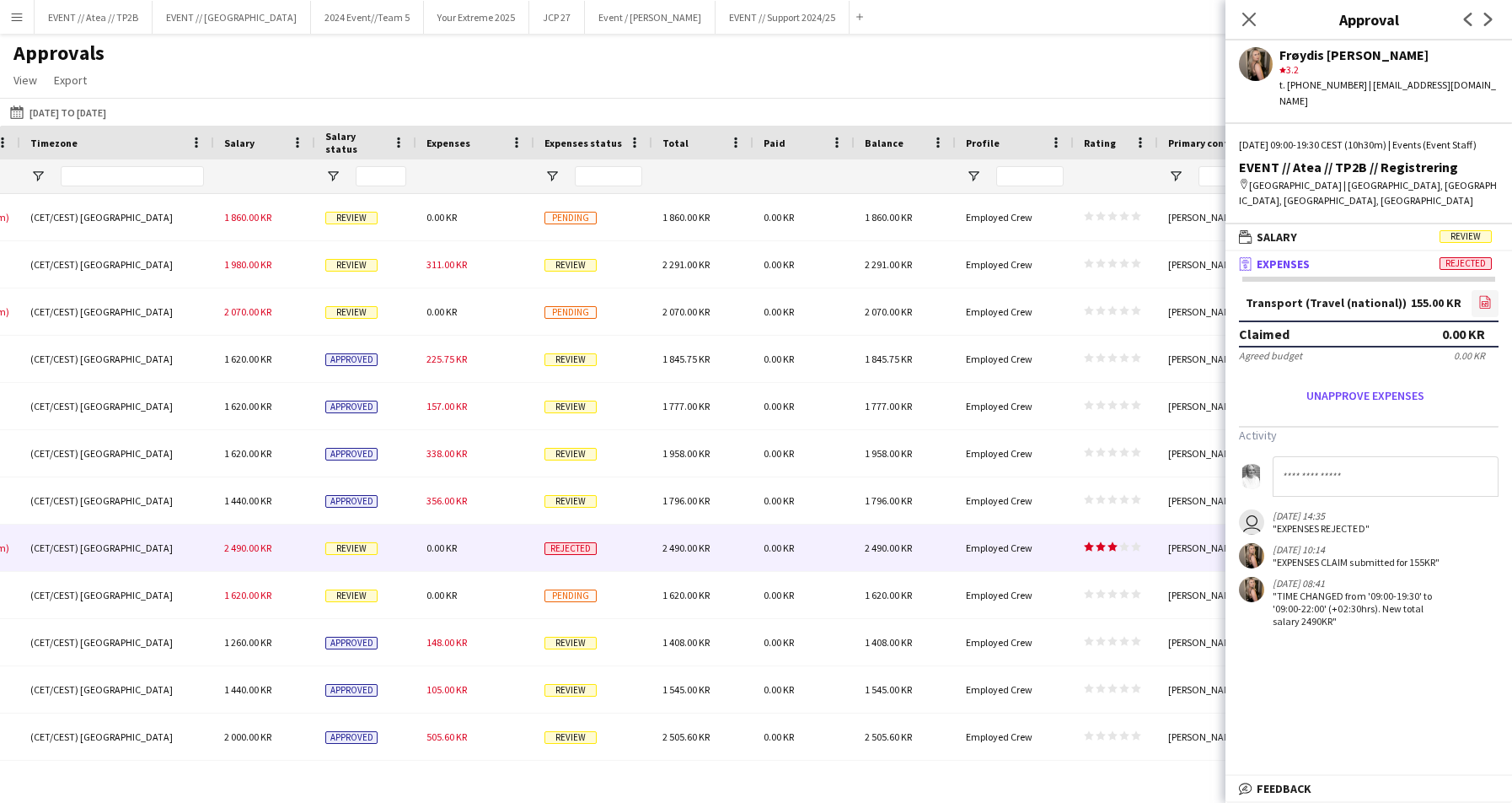
click at [1341, 301] on icon "file-image" at bounding box center [1485, 302] width 14 height 14
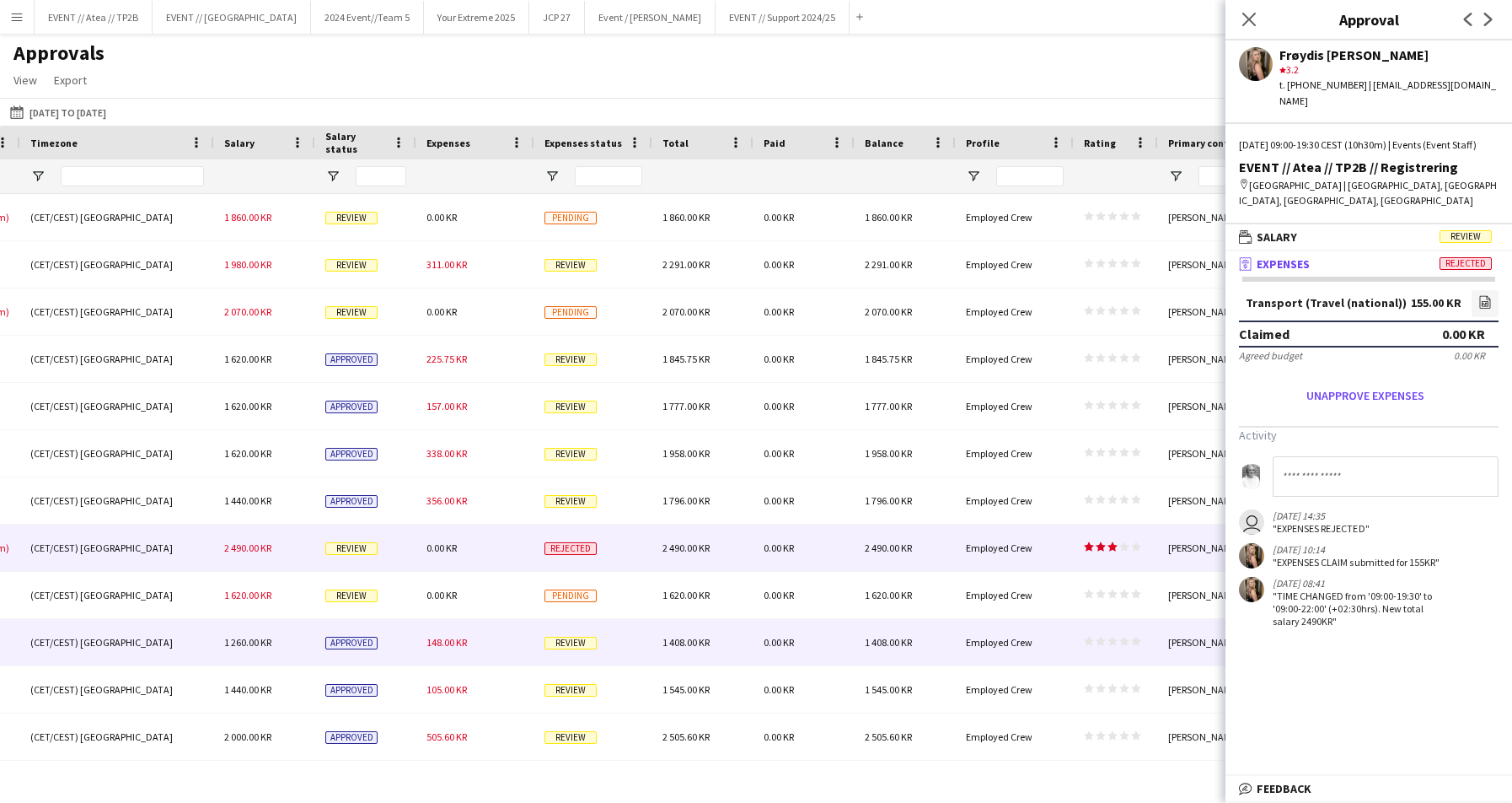
click at [575, 647] on span "Review" at bounding box center [570, 642] width 52 height 13
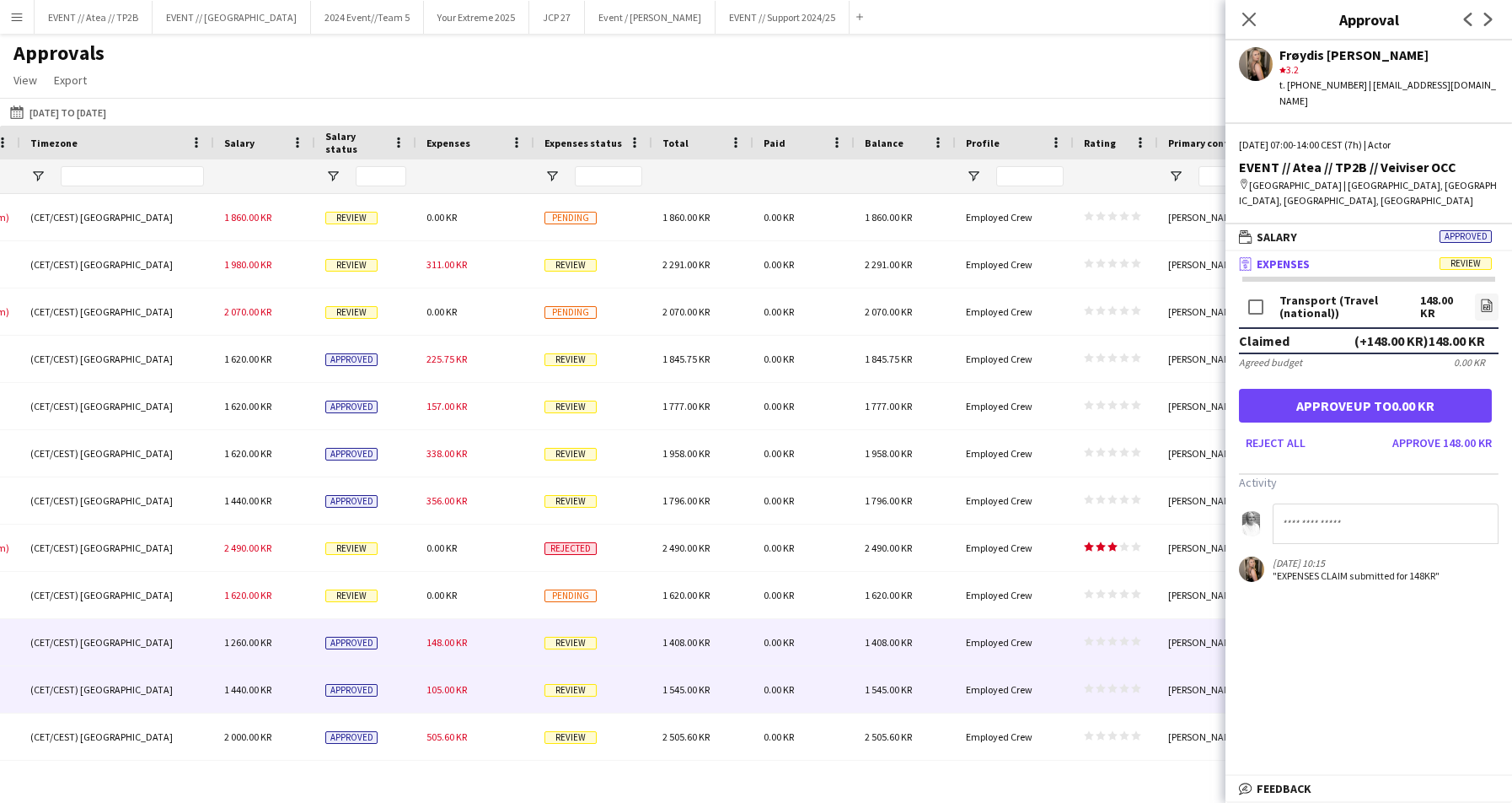
click at [585, 680] on div "Review" at bounding box center [593, 690] width 118 height 47
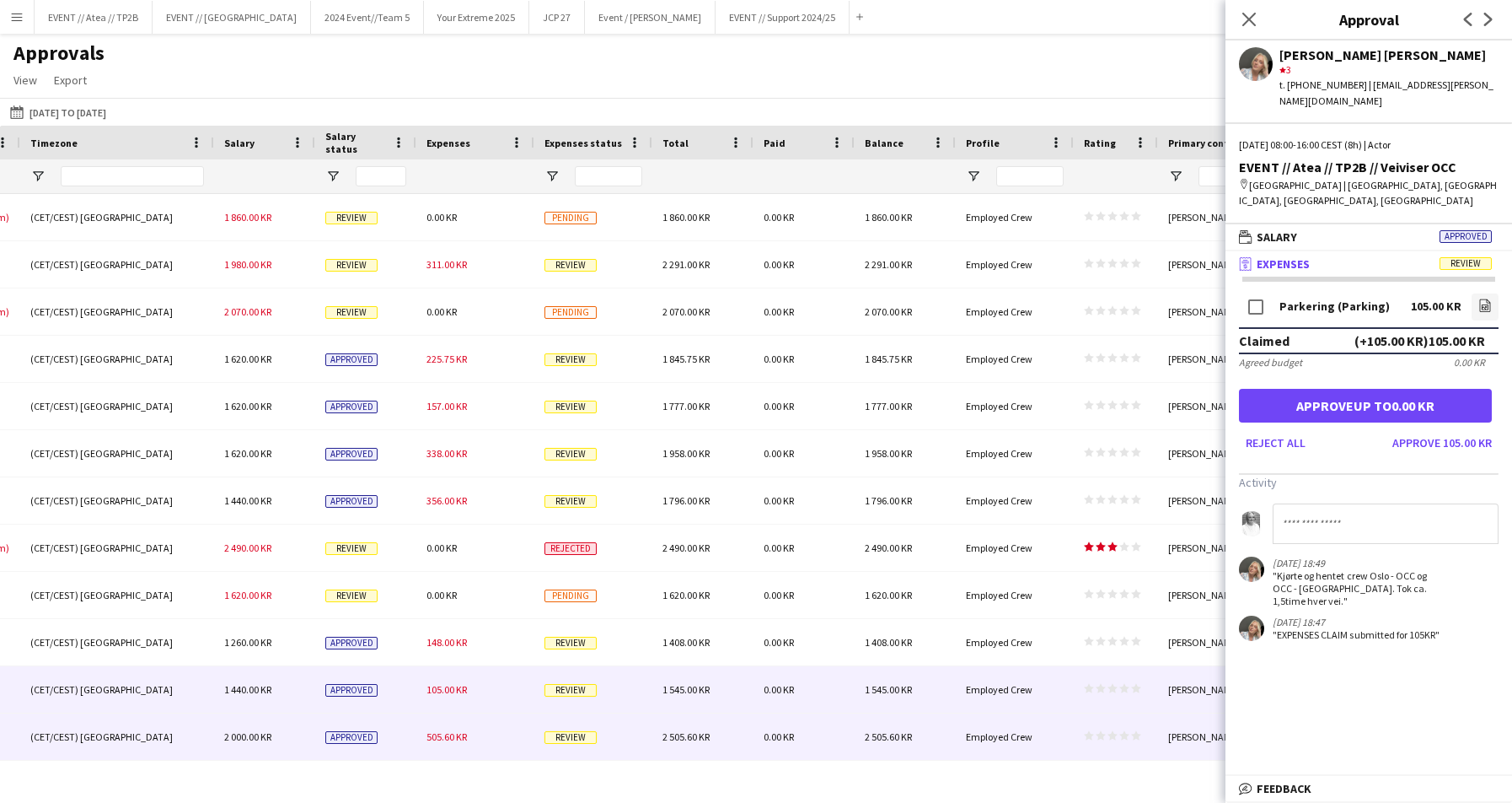
click at [569, 739] on span "Review" at bounding box center [570, 737] width 52 height 13
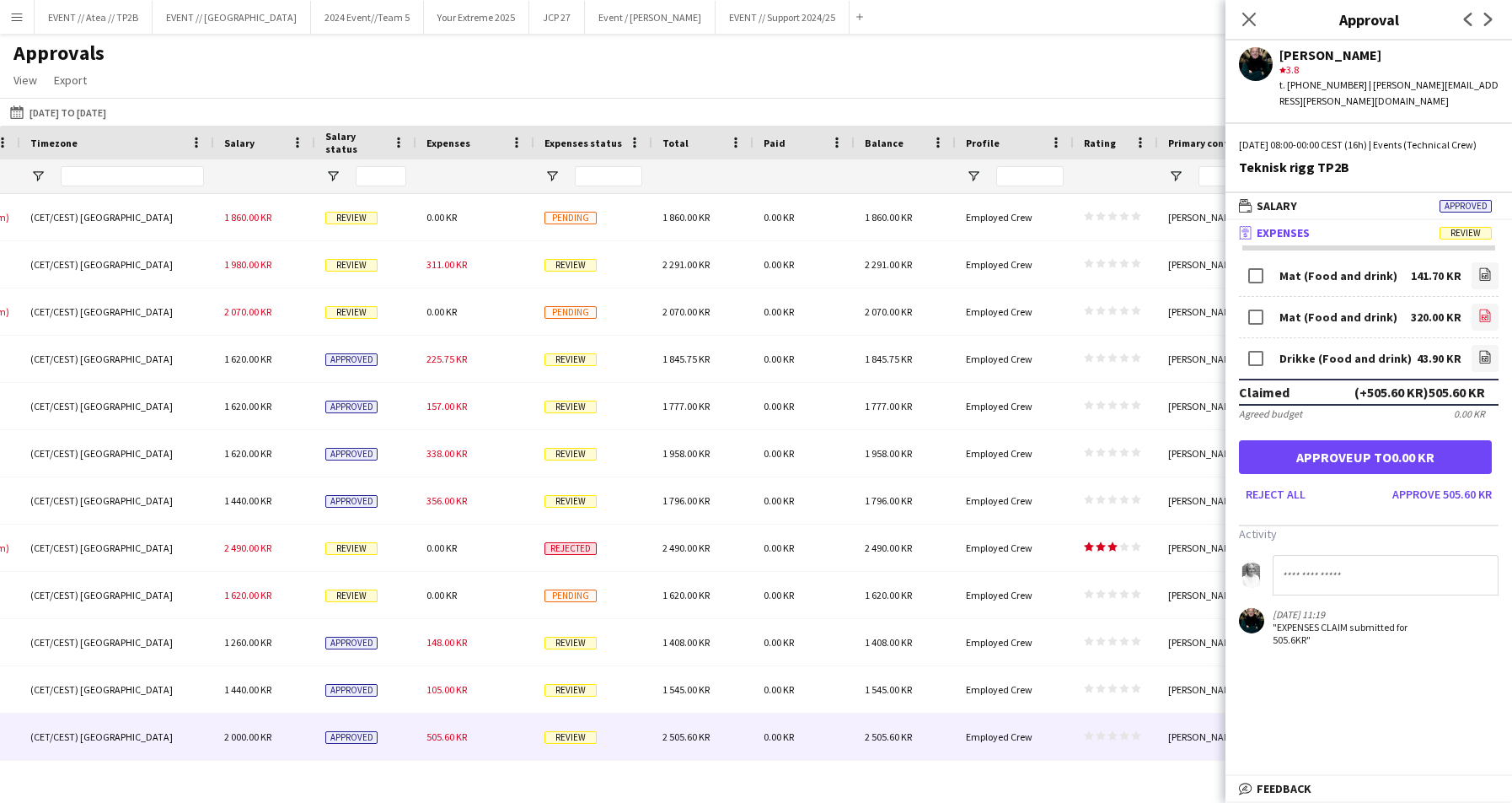
click at [1341, 324] on app-icon "file-image" at bounding box center [1485, 317] width 14 height 17
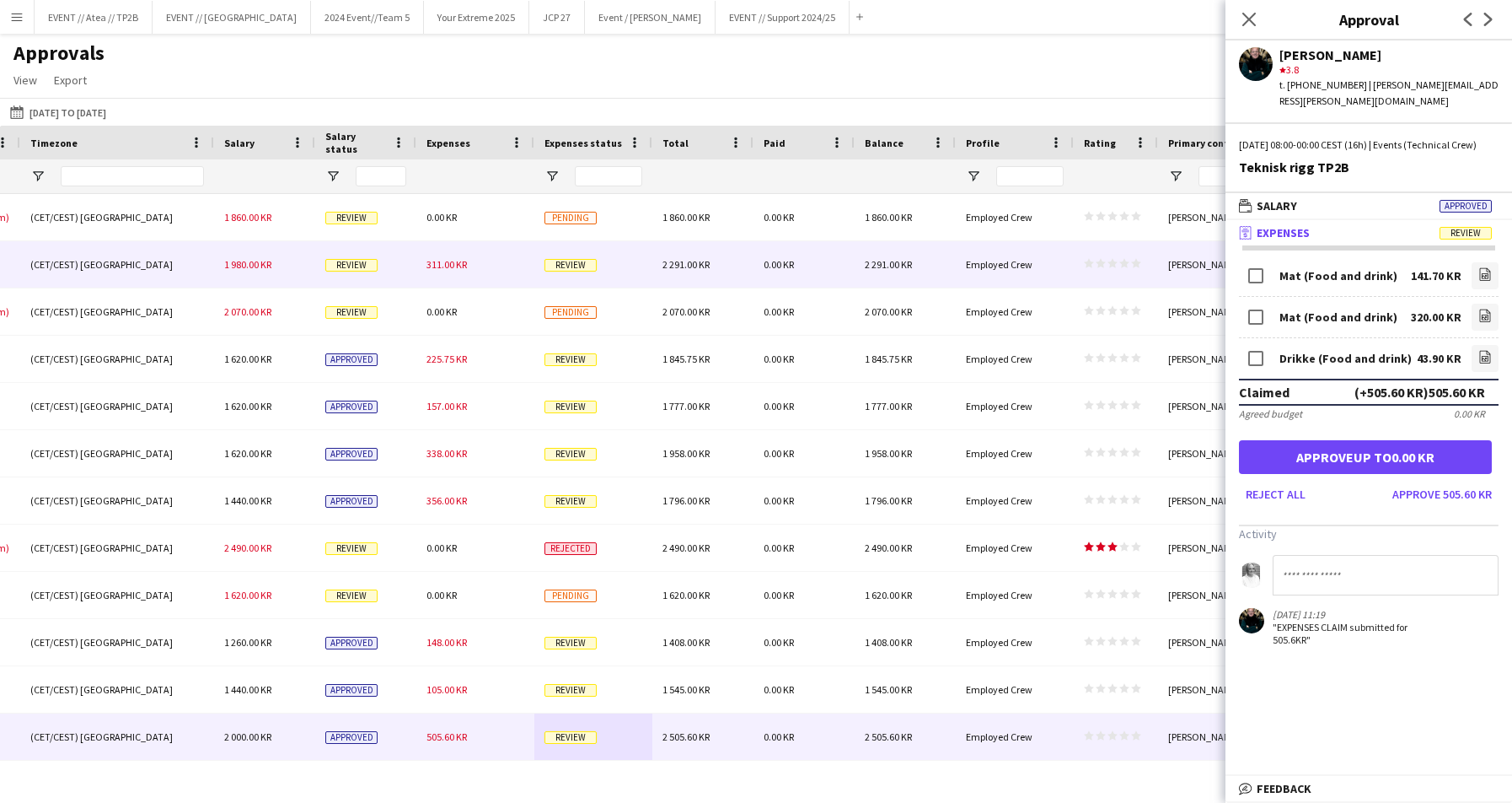
click at [580, 264] on span "Review" at bounding box center [570, 264] width 52 height 13
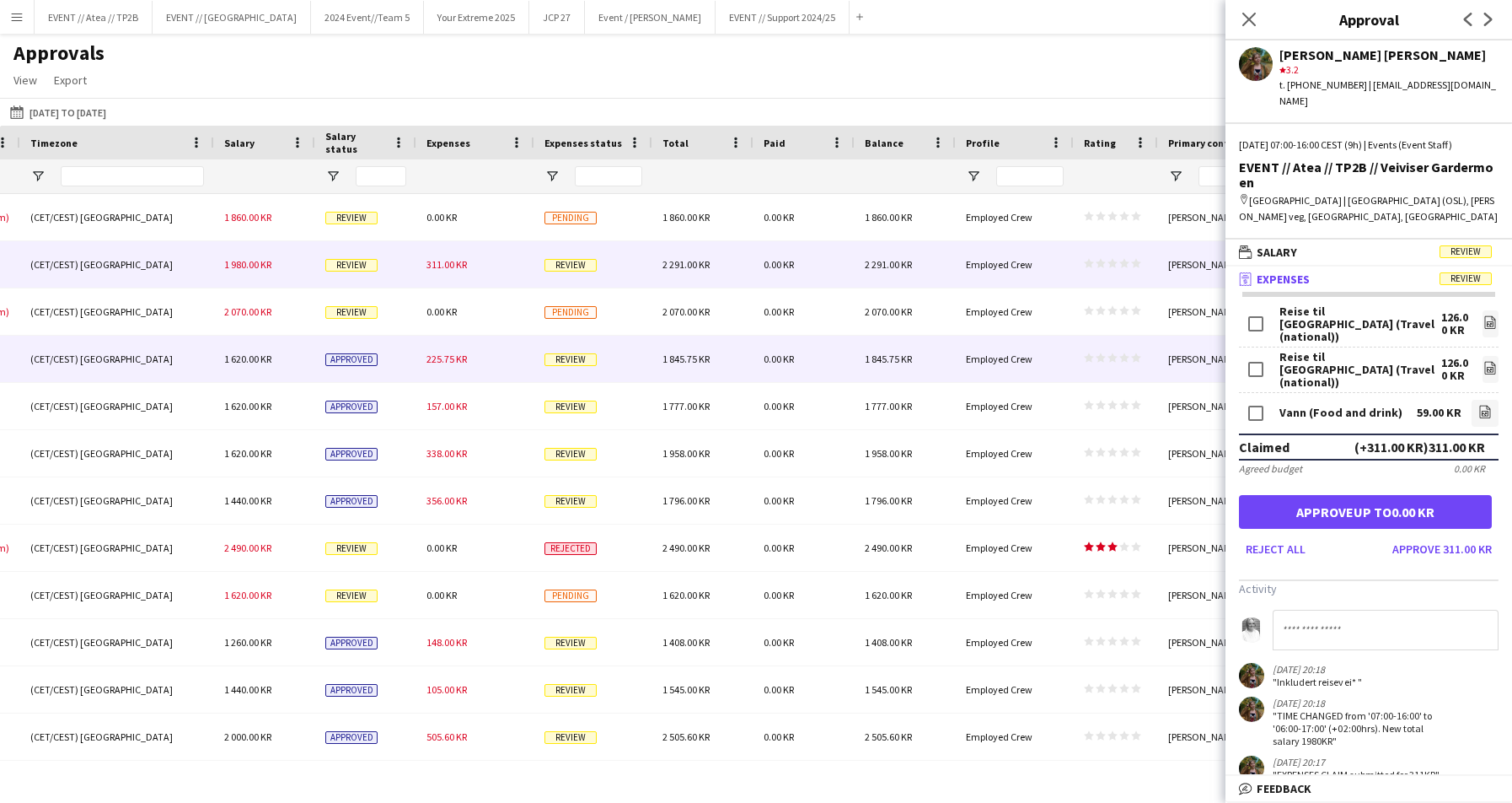
click at [565, 360] on span "Review" at bounding box center [570, 360] width 52 height 13
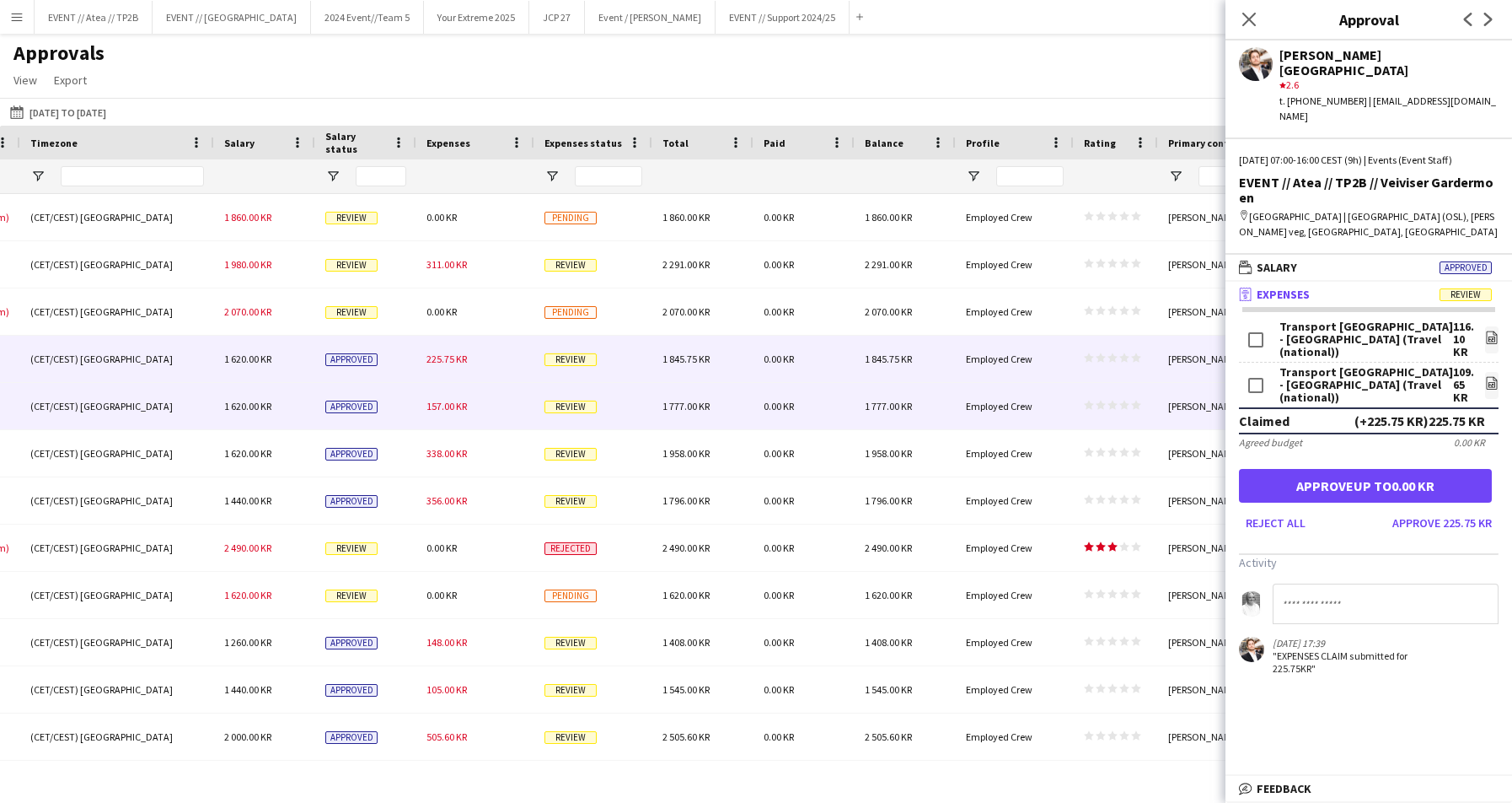
click at [586, 392] on div "Review" at bounding box center [593, 406] width 118 height 47
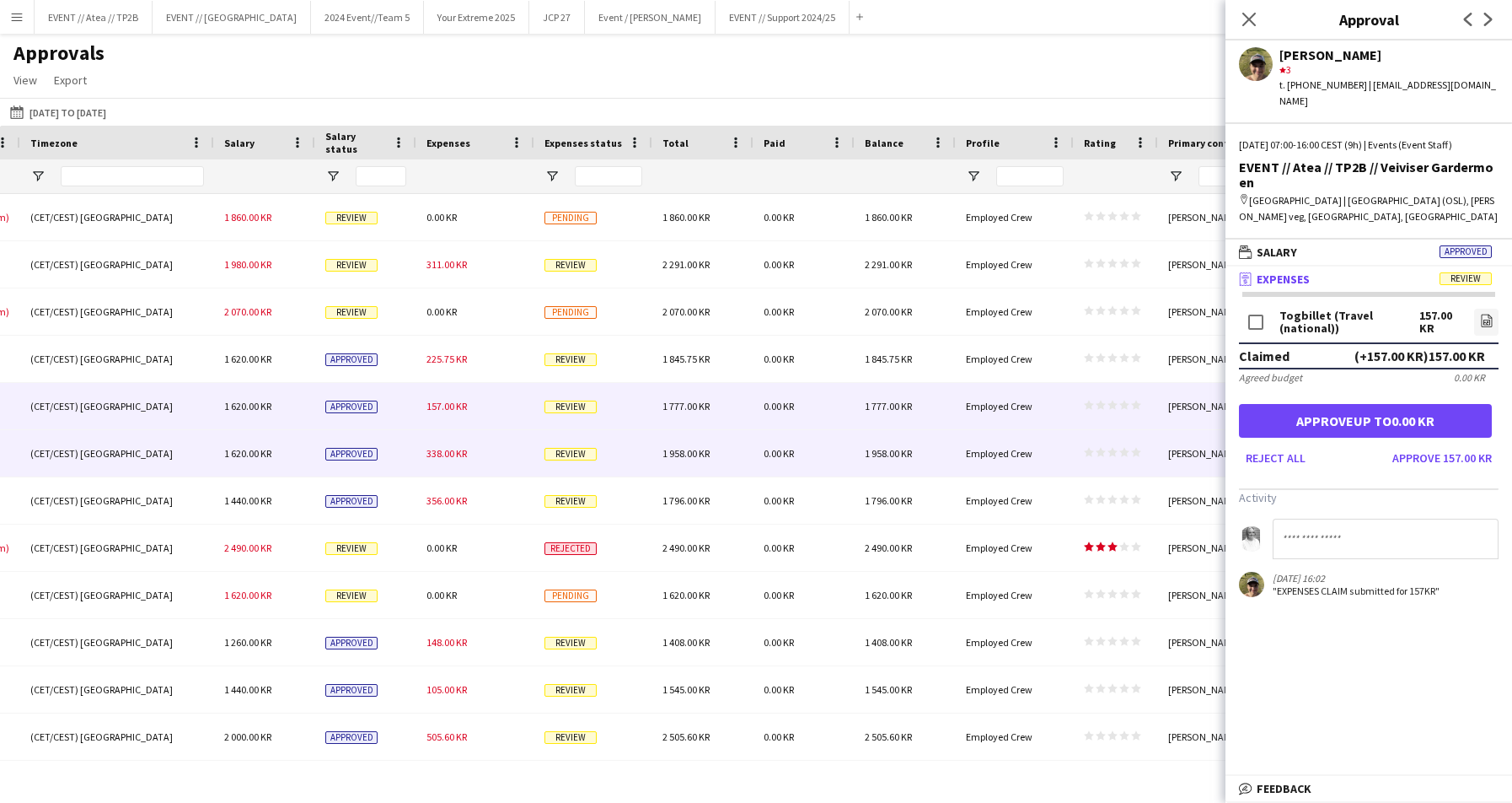
click at [591, 430] on div "Review" at bounding box center [593, 453] width 118 height 47
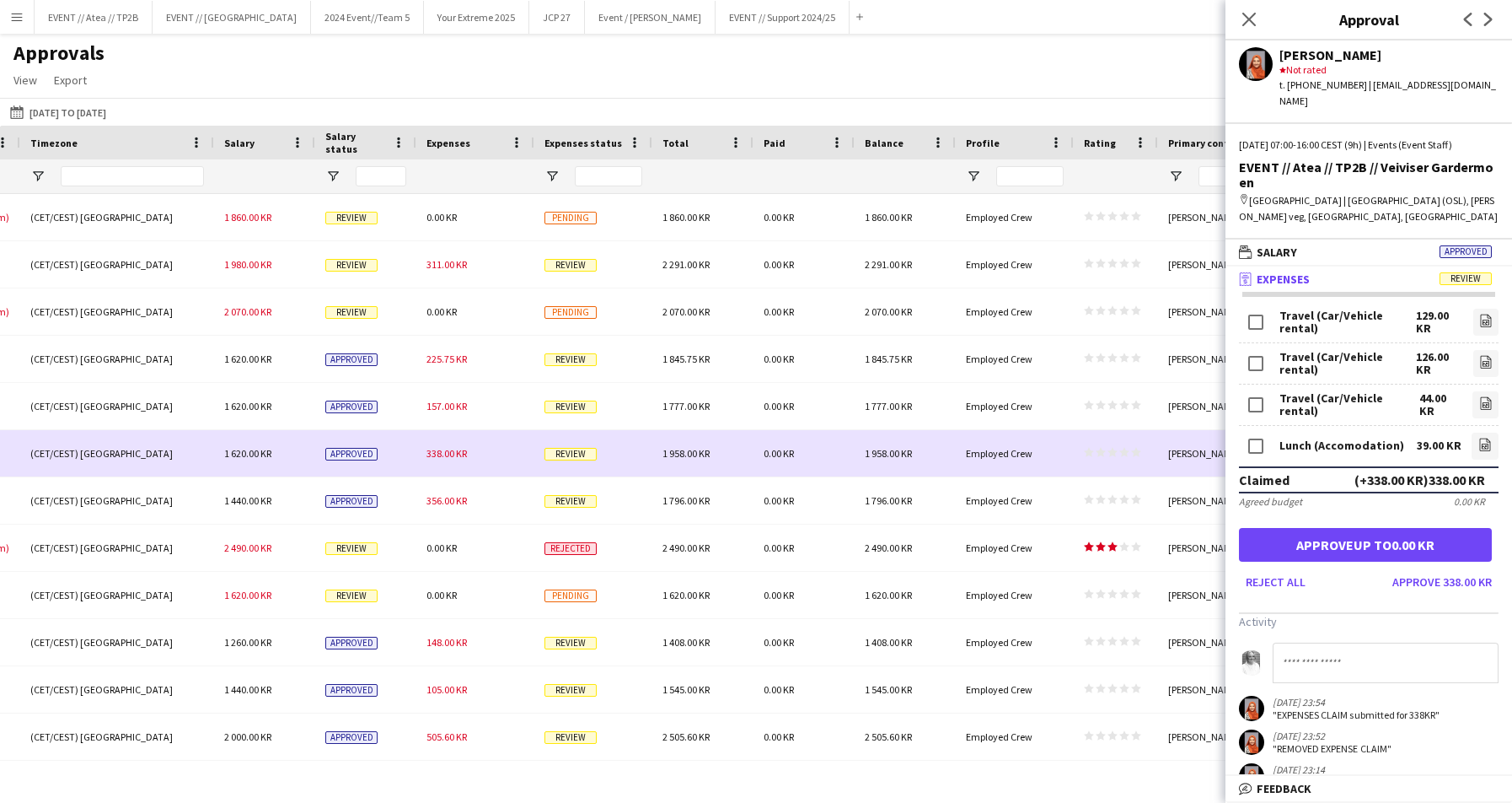
click at [588, 462] on div "Review" at bounding box center [593, 453] width 118 height 47
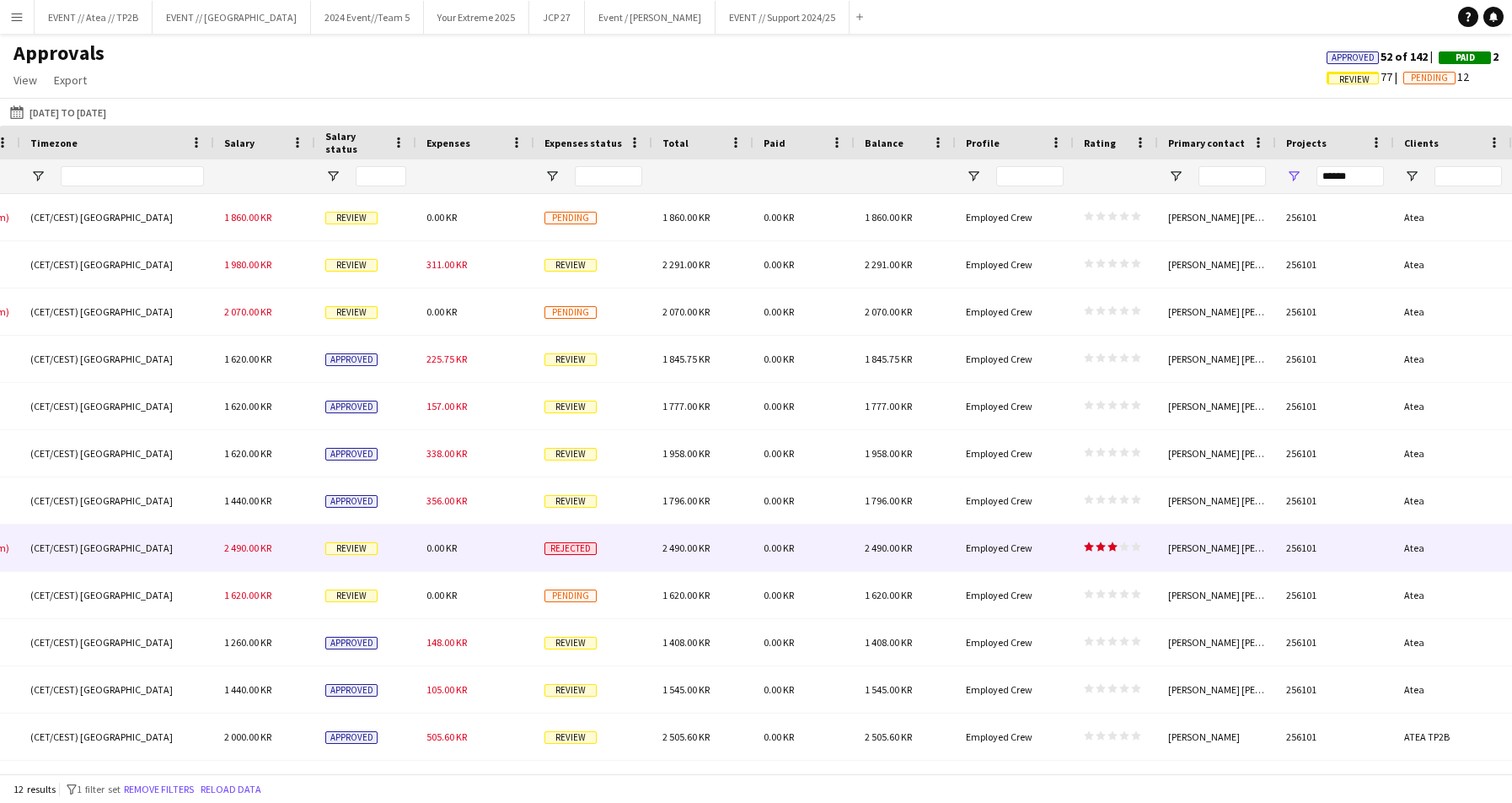
click at [1166, 536] on div "[PERSON_NAME] [PERSON_NAME] [PERSON_NAME]" at bounding box center [1217, 548] width 118 height 47
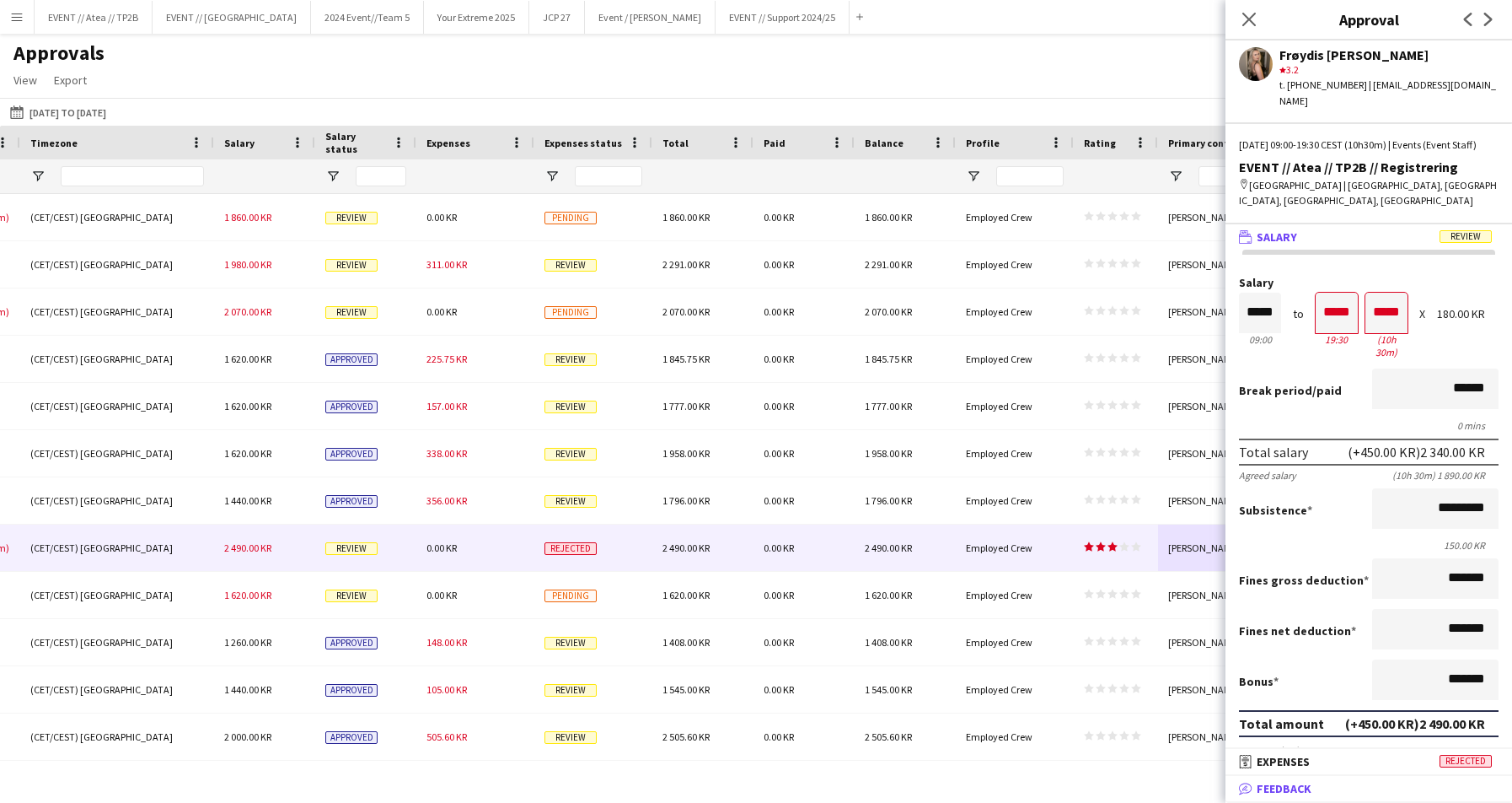
click at [1305, 739] on span "Feedback" at bounding box center [1283, 788] width 54 height 16
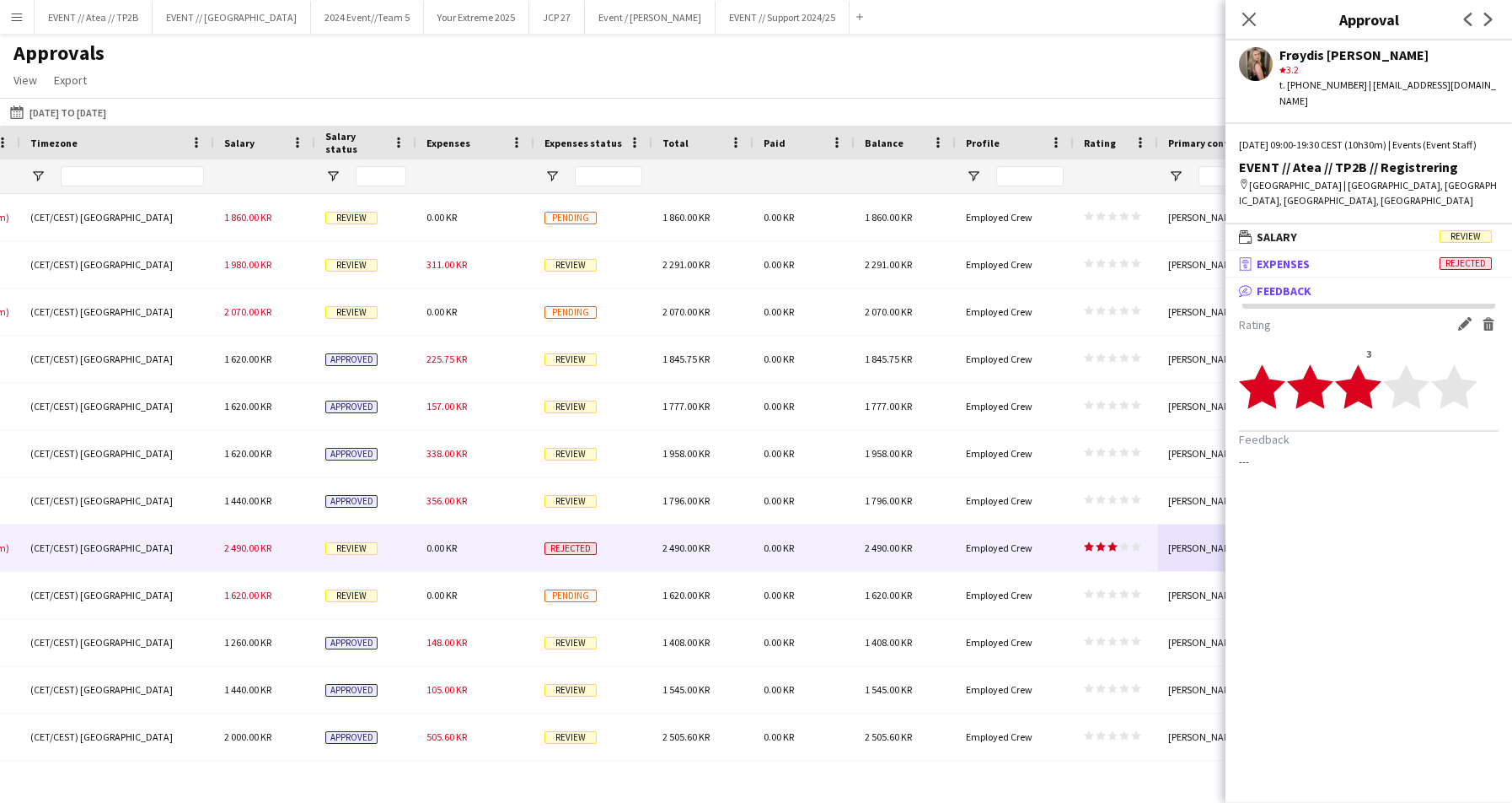
click at [1341, 271] on mat-expansion-panel-header "receipt Expenses Rejected" at bounding box center [1369, 264] width 287 height 25
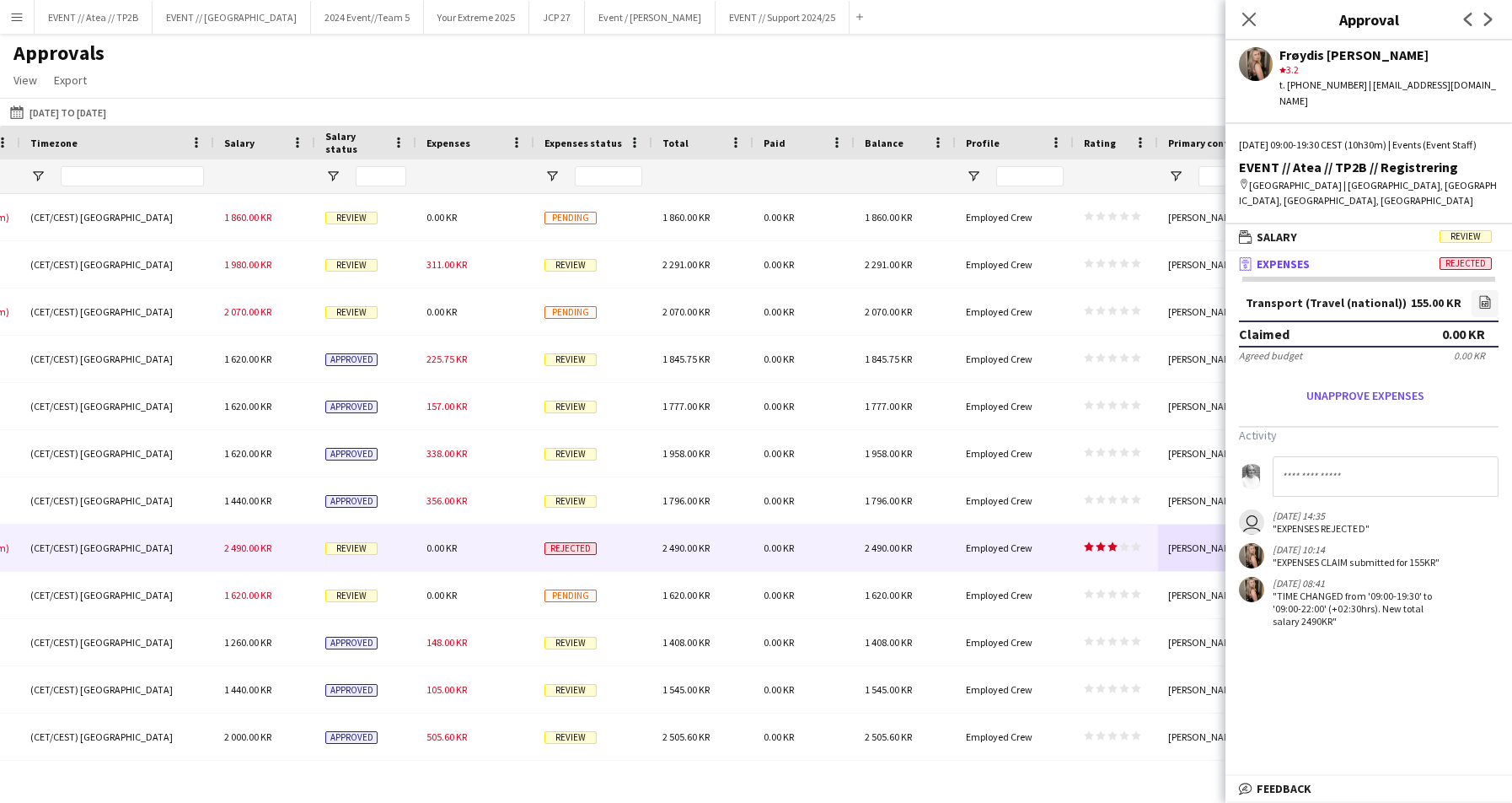
click at [1255, 521] on app-user-avatar "user" at bounding box center [1251, 521] width 25 height 25
click at [1321, 525] on div ""EXPENSES REJECTED"" at bounding box center [1321, 528] width 97 height 13
click at [1016, 16] on app-navbar "Menu Boards Boards Boards All jobs Status Workforce Workforce My Workforce Recr…" at bounding box center [756, 16] width 1512 height 34
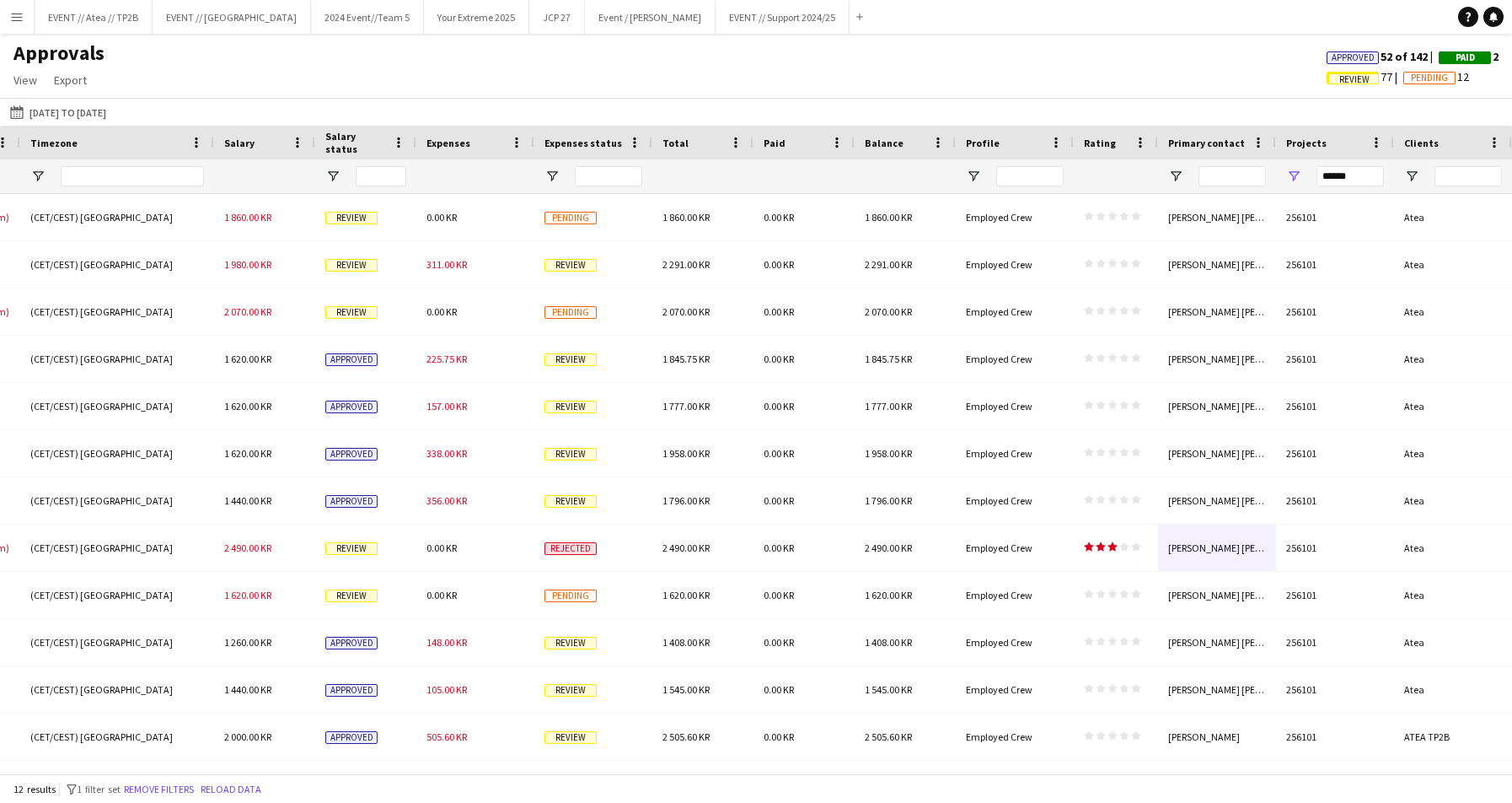
click at [1341, 54] on span "Paid" at bounding box center [1465, 57] width 19 height 11
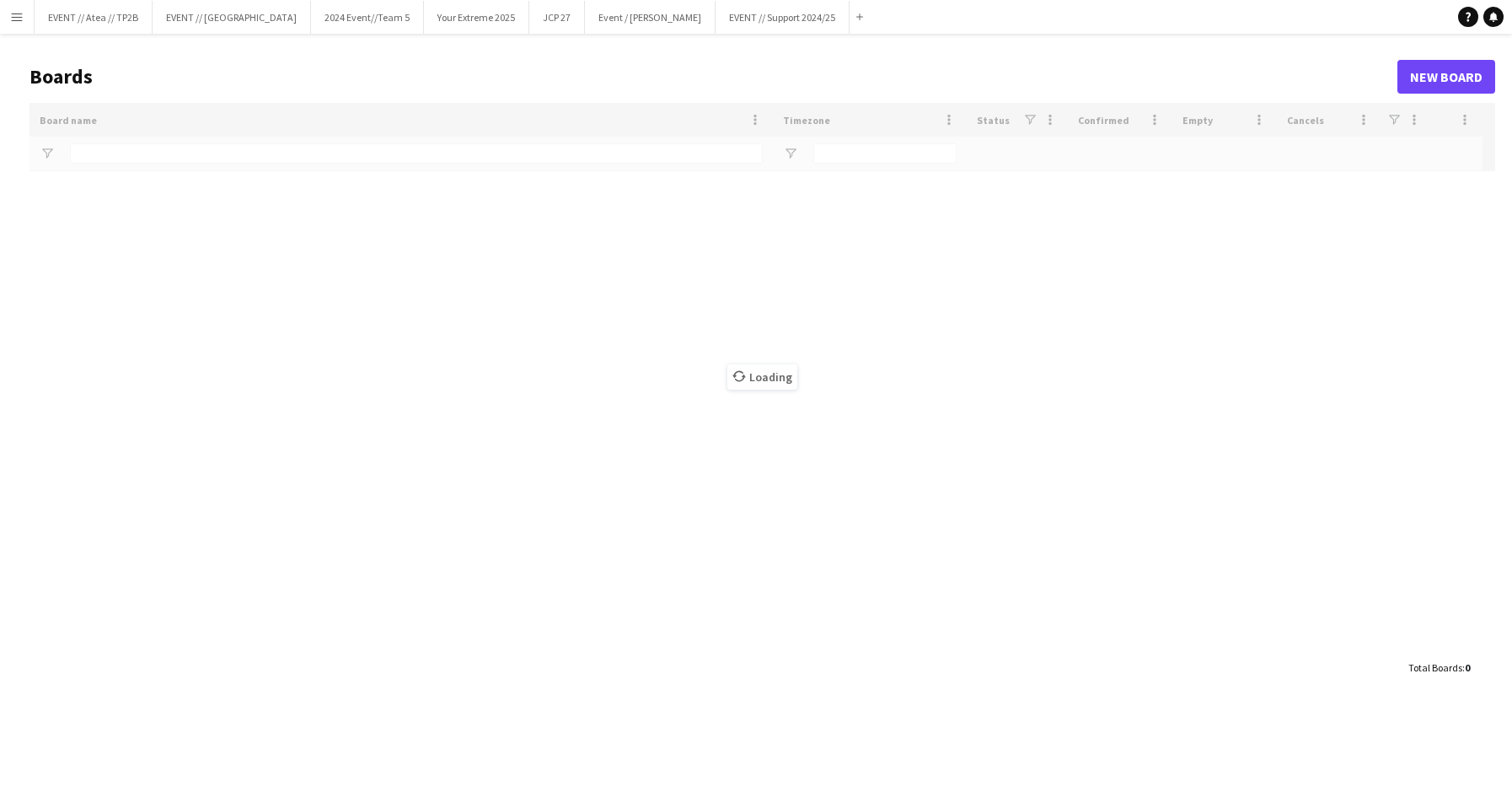
type input "**"
